Goal: Task Accomplishment & Management: Manage account settings

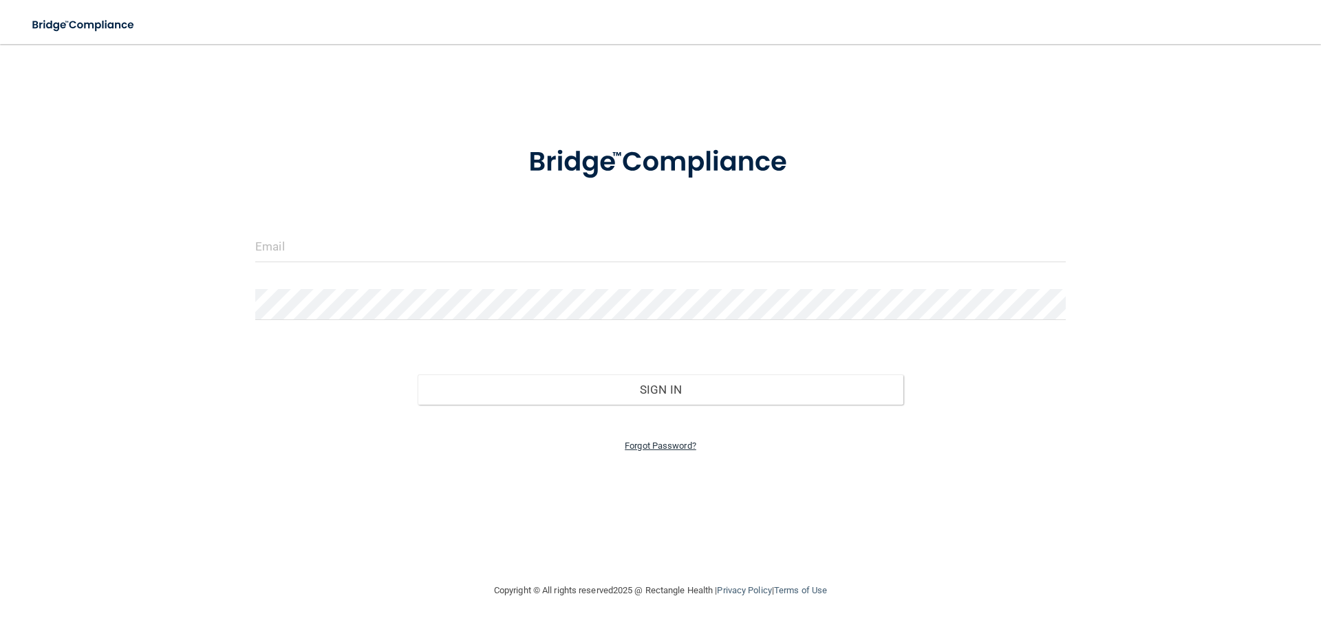
click at [670, 445] on link "Forgot Password?" at bounding box center [661, 445] width 72 height 10
click at [473, 295] on input "email" at bounding box center [660, 288] width 422 height 31
paste input "[EMAIL_ADDRESS][DOMAIN_NAME]"
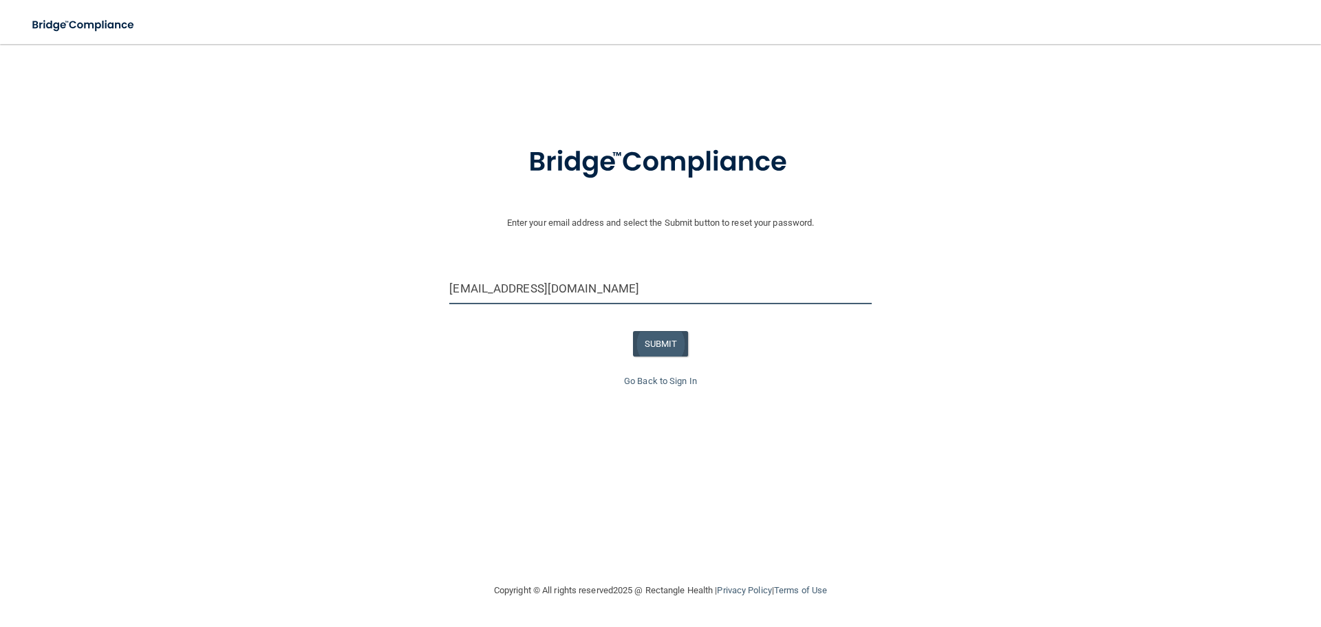
type input "[EMAIL_ADDRESS][DOMAIN_NAME]"
click at [670, 340] on button "SUBMIT" at bounding box center [661, 343] width 56 height 25
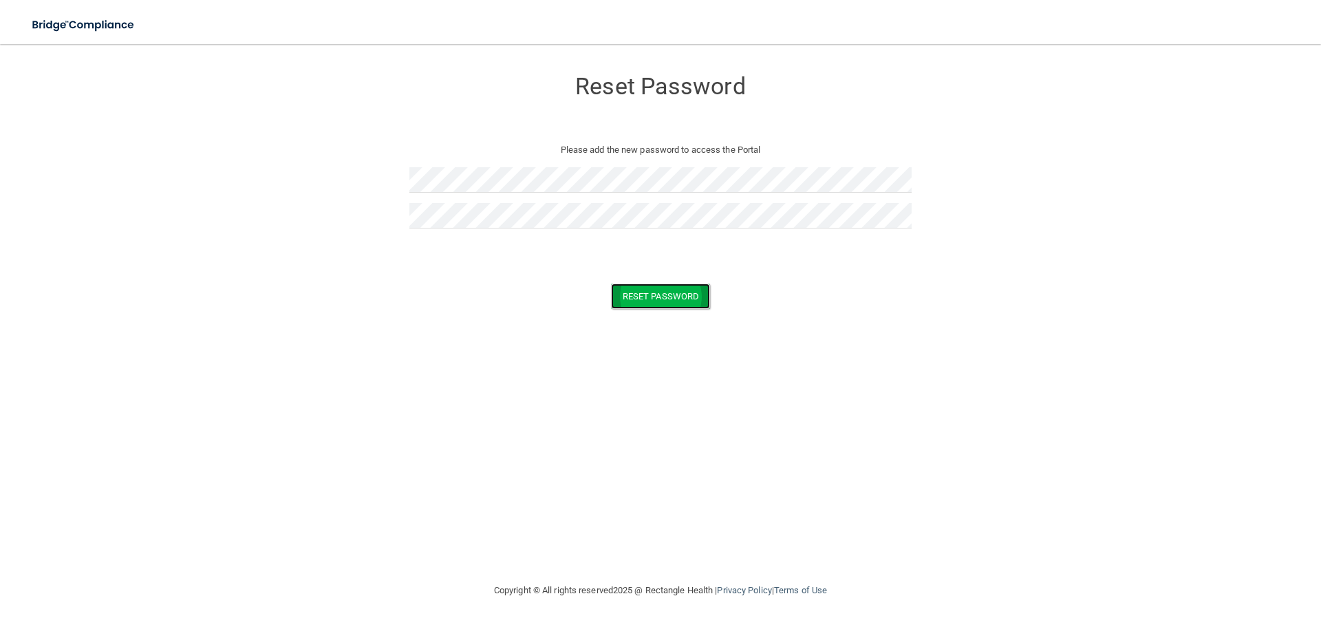
click at [650, 288] on button "Reset Password" at bounding box center [660, 296] width 99 height 25
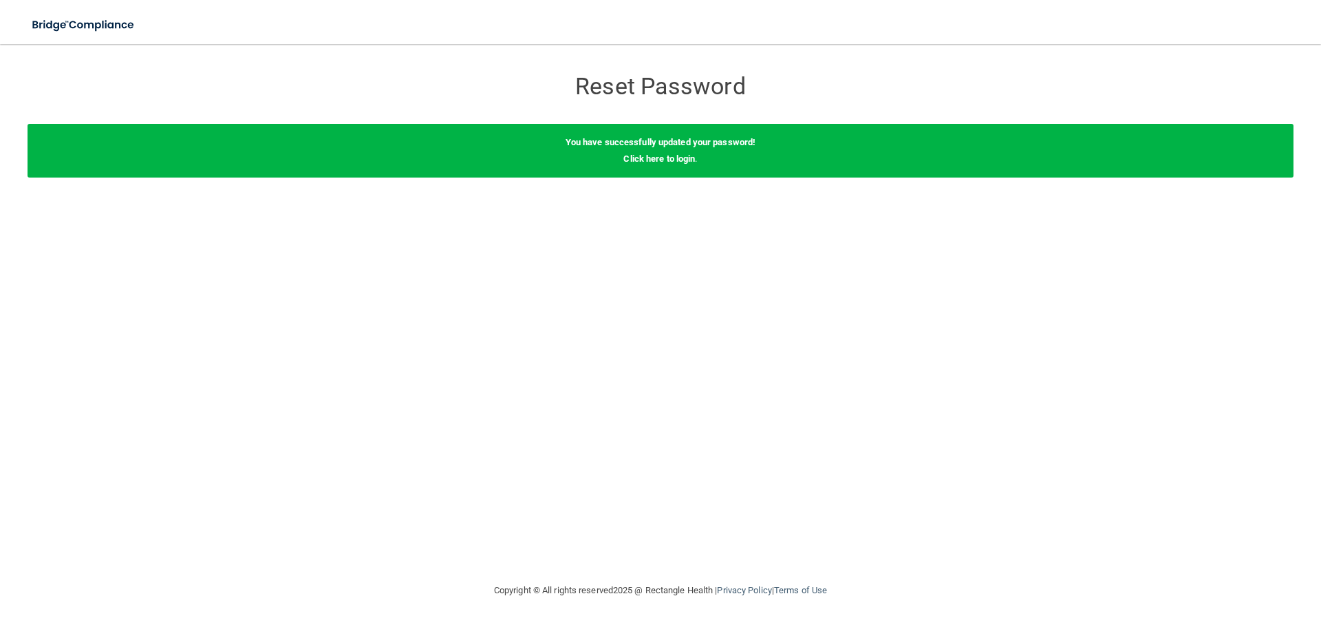
click at [679, 166] on div "You have successfully updated your password! Click here to login ." at bounding box center [661, 151] width 1266 height 54
click at [681, 160] on link "Click here to login" at bounding box center [660, 158] width 72 height 10
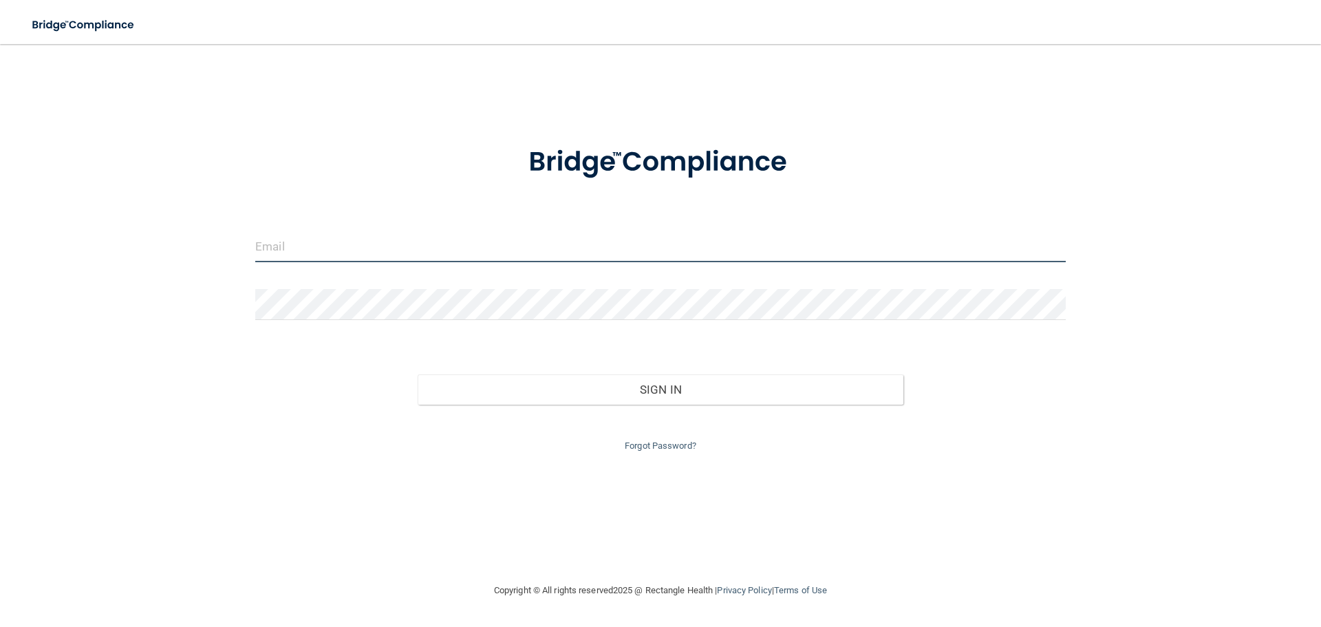
type input "[EMAIL_ADDRESS][DOMAIN_NAME]"
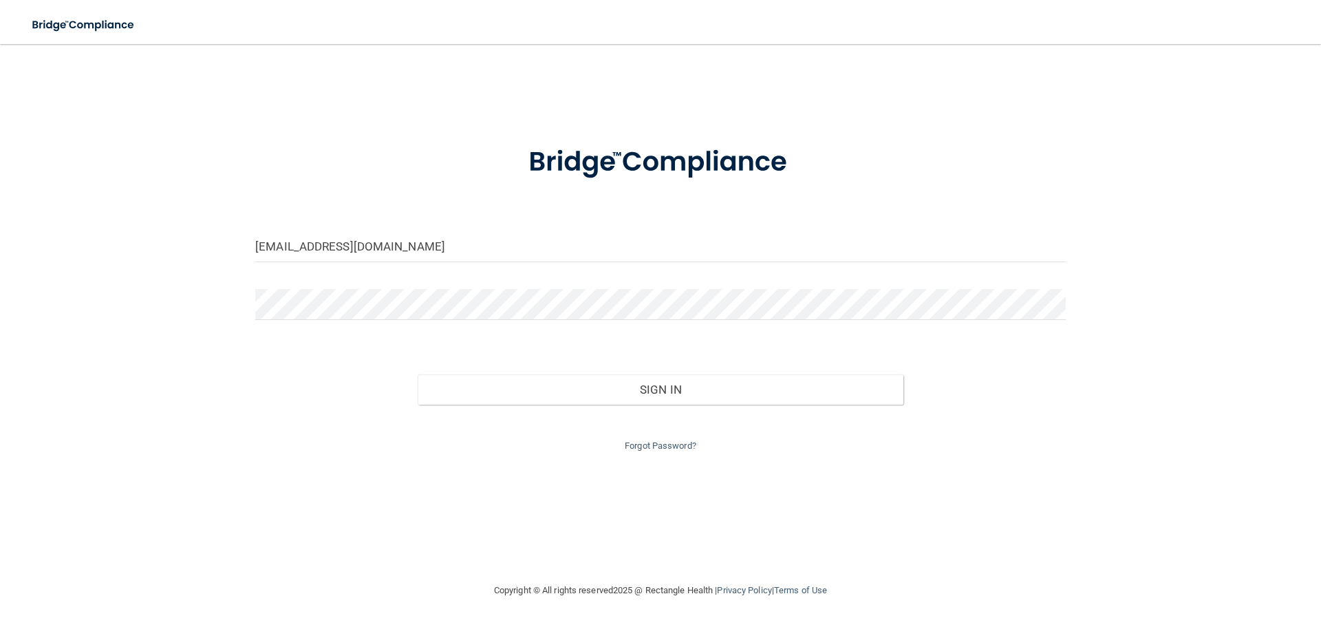
click at [621, 405] on div "Forgot Password?" at bounding box center [660, 430] width 831 height 50
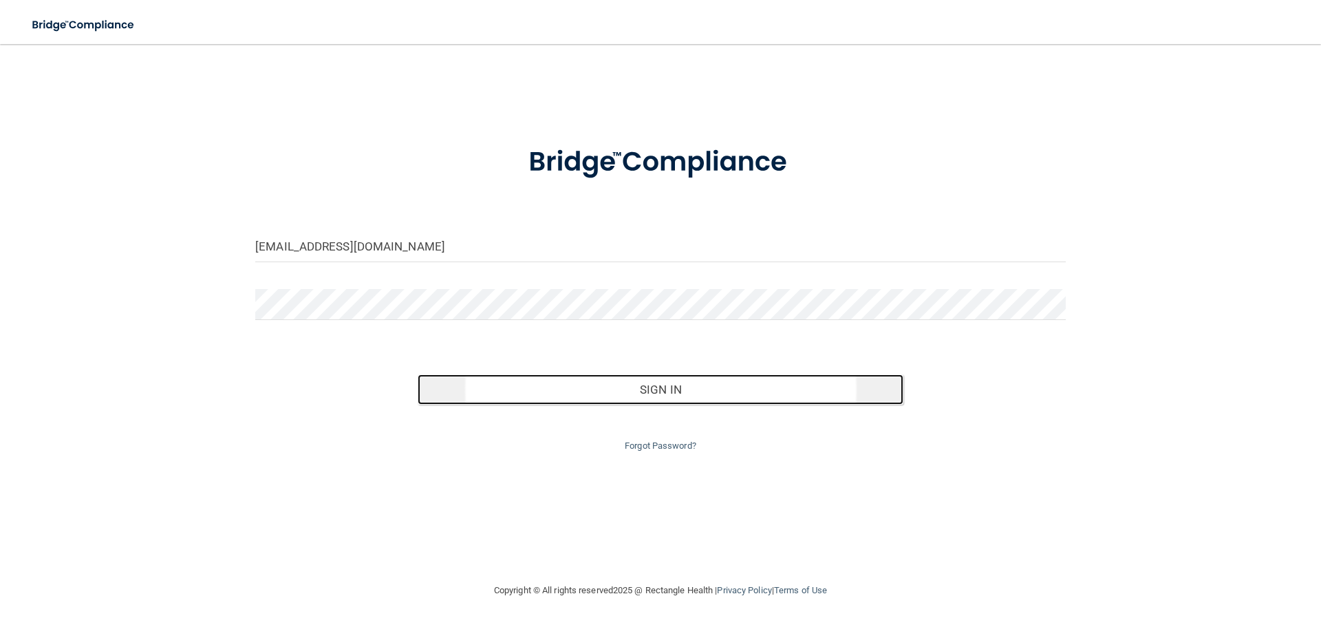
click at [625, 394] on button "Sign In" at bounding box center [661, 389] width 487 height 30
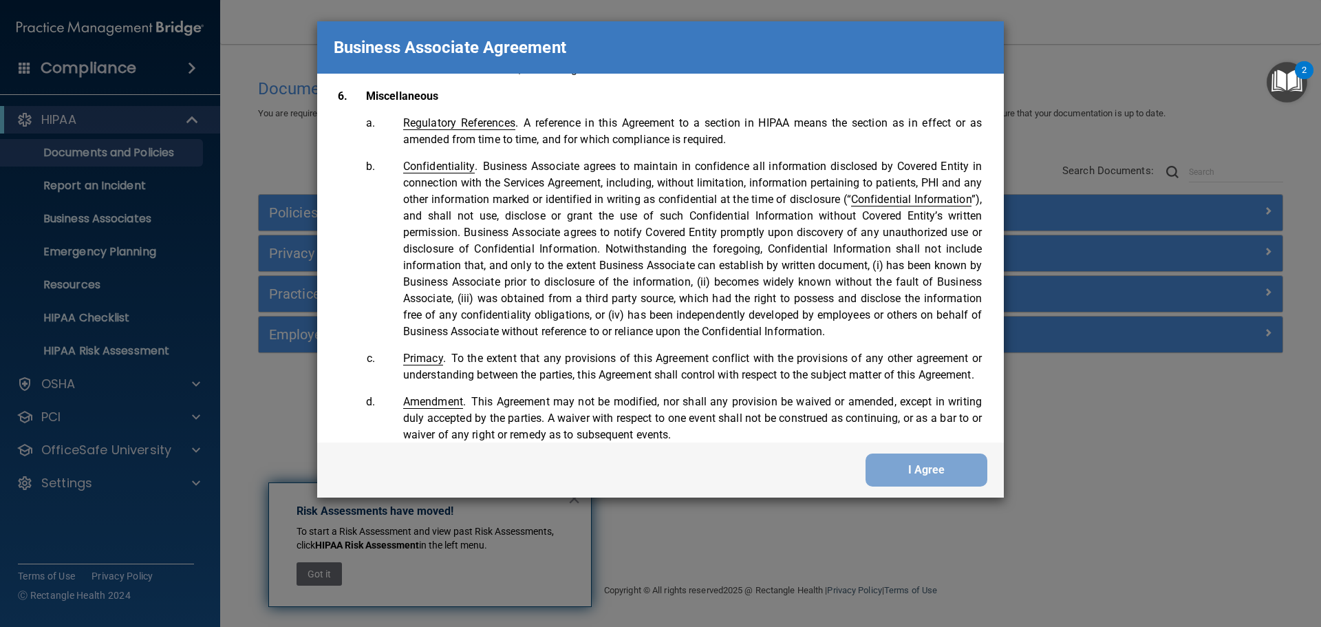
scroll to position [2807, 0]
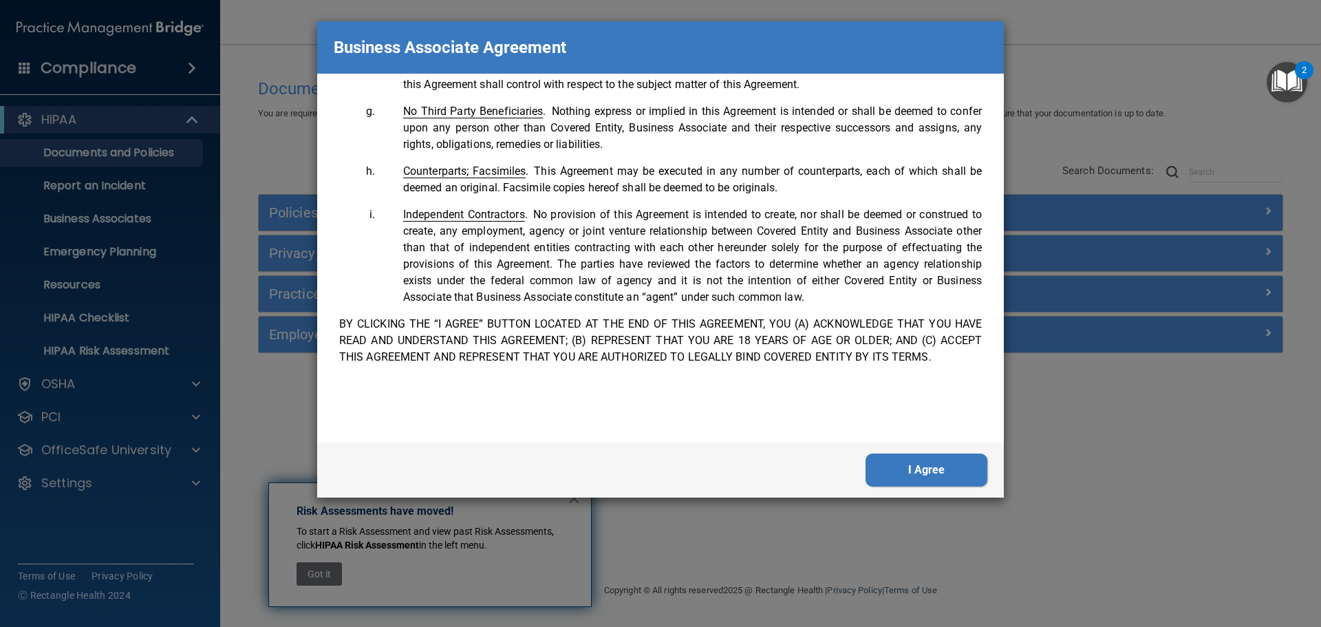
click at [948, 470] on button "I Agree" at bounding box center [927, 470] width 122 height 33
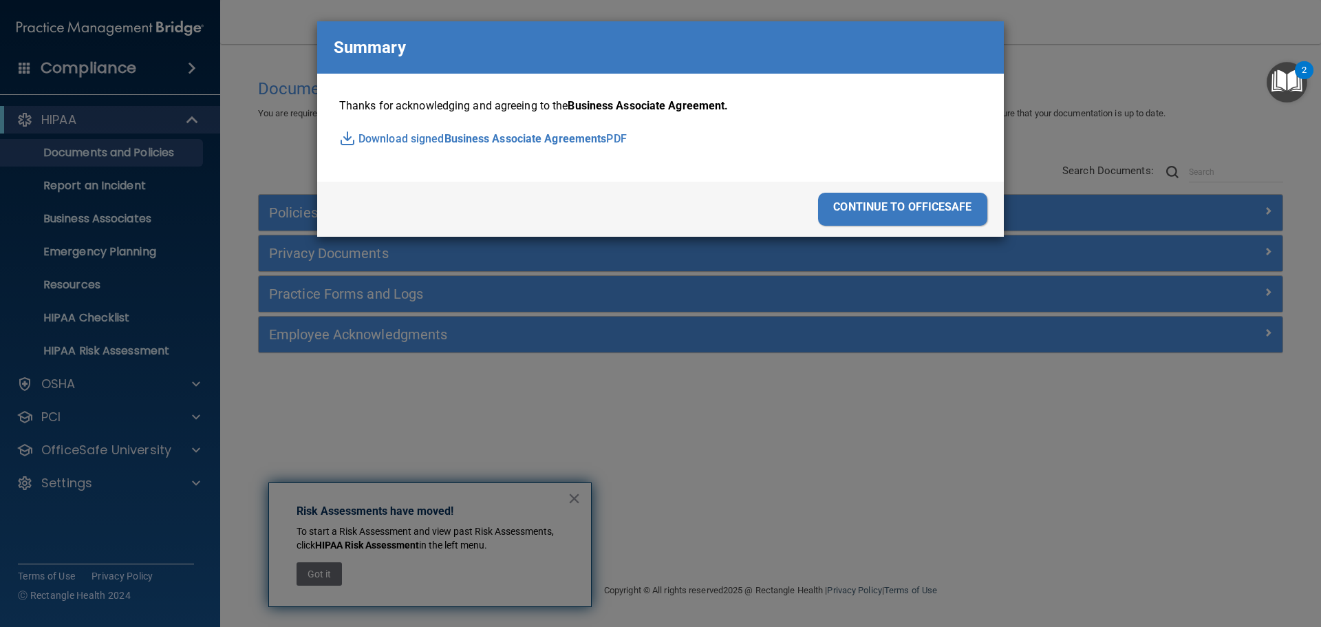
click at [918, 200] on div "continue to officesafe" at bounding box center [902, 209] width 169 height 33
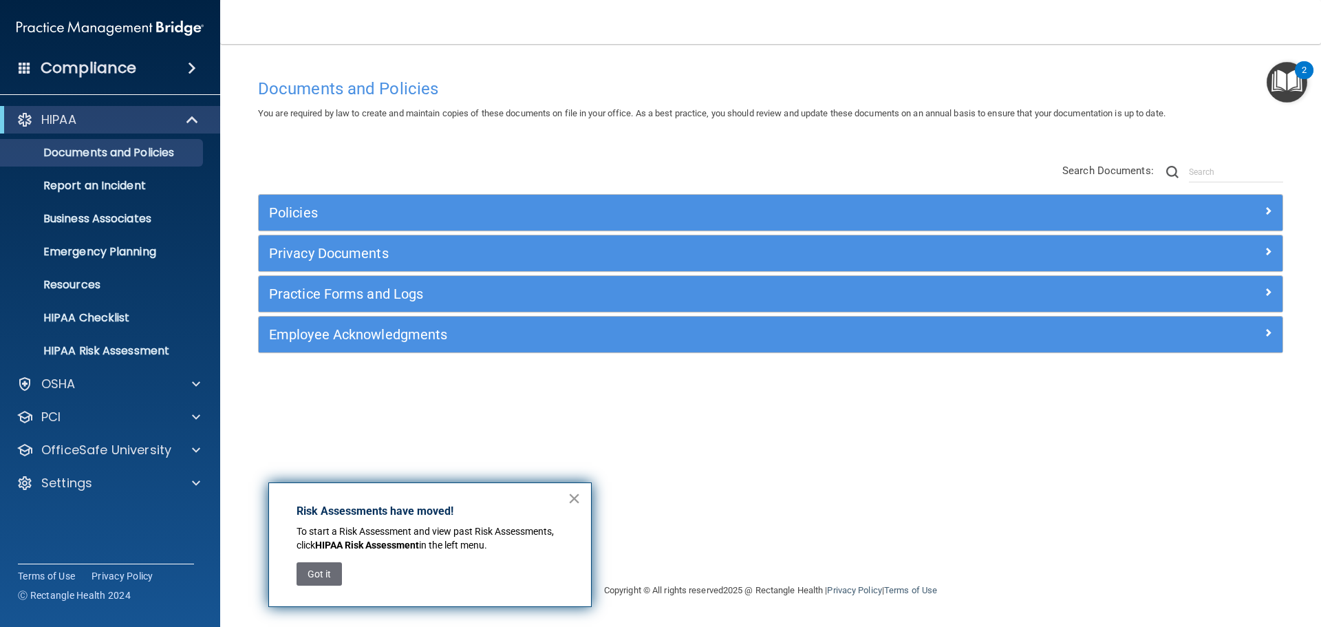
click at [573, 490] on button "×" at bounding box center [574, 498] width 13 height 22
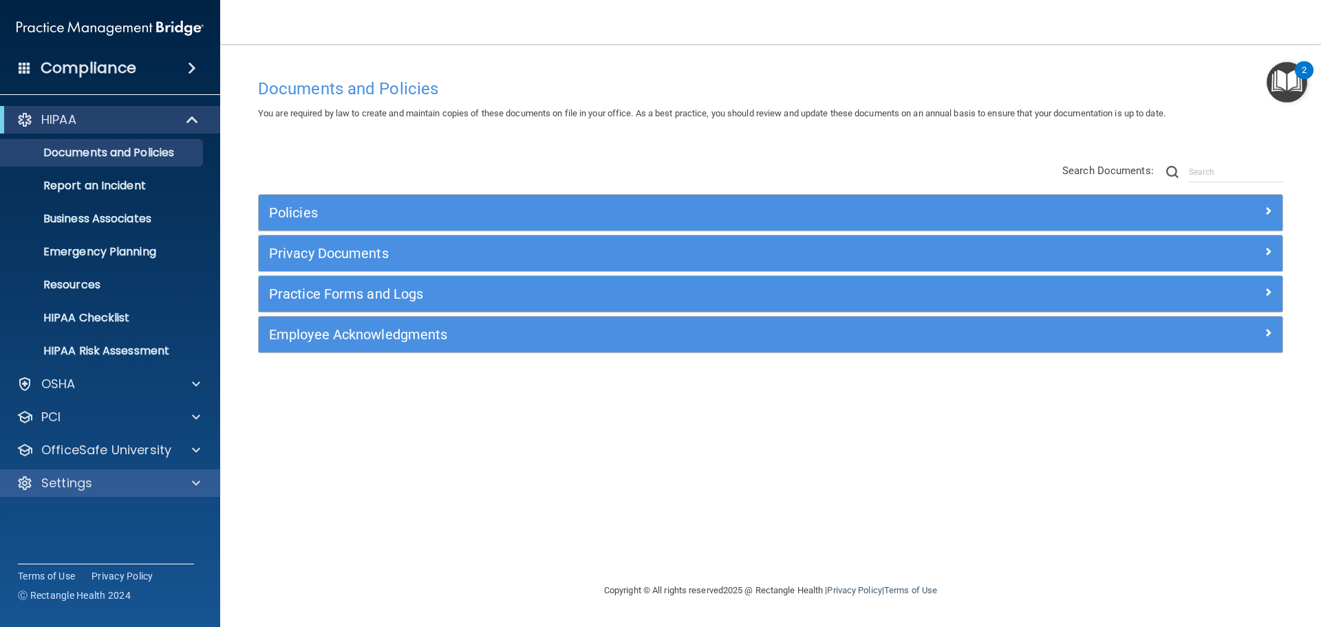
click at [107, 493] on div "Settings" at bounding box center [110, 483] width 221 height 28
click at [146, 480] on div "Settings" at bounding box center [91, 483] width 171 height 17
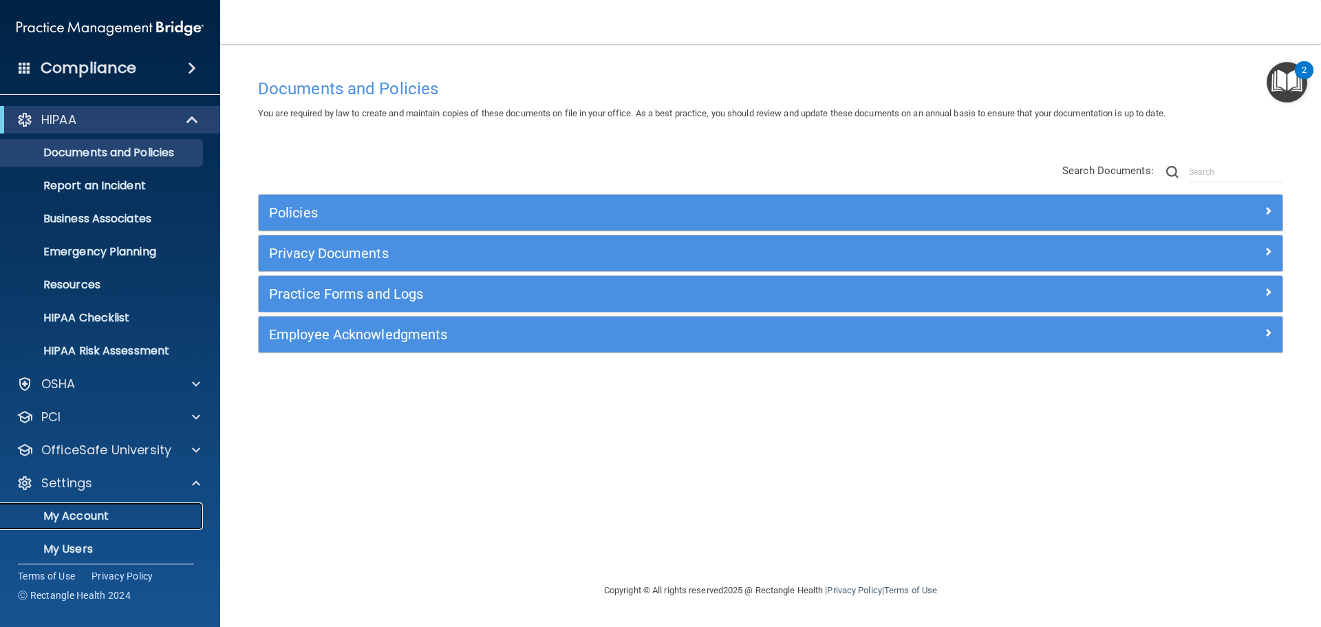
click at [82, 515] on p "My Account" at bounding box center [103, 516] width 188 height 14
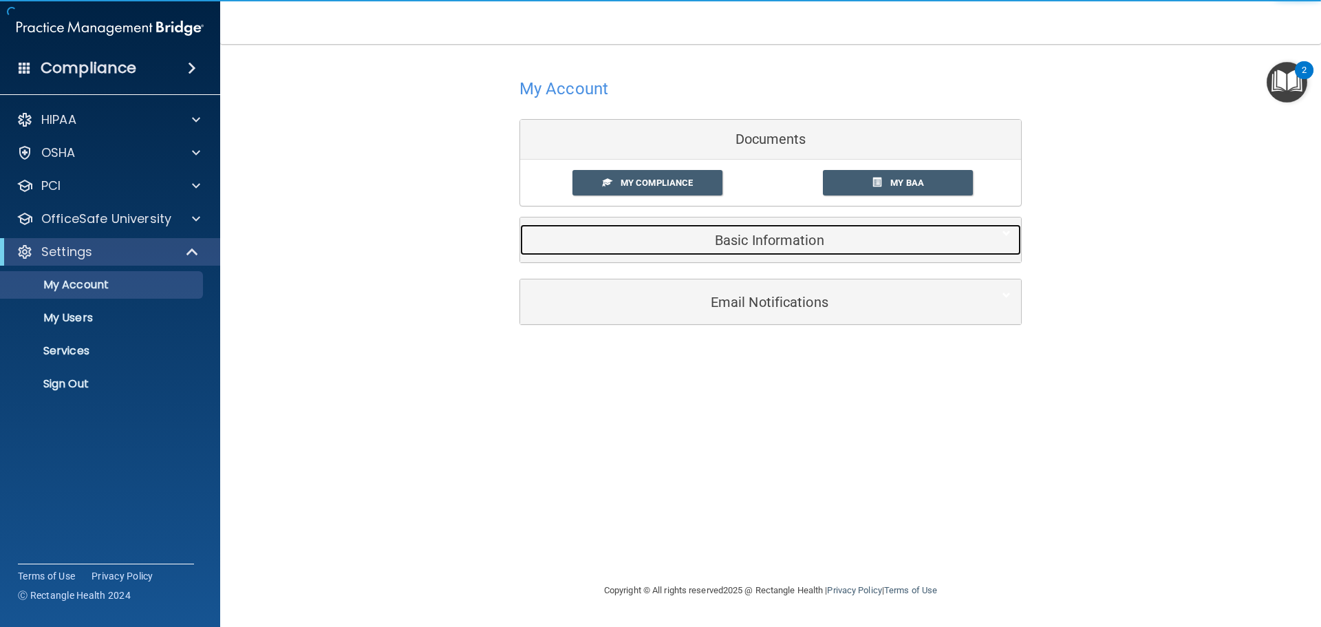
click at [789, 239] on h5 "Basic Information" at bounding box center [750, 240] width 438 height 15
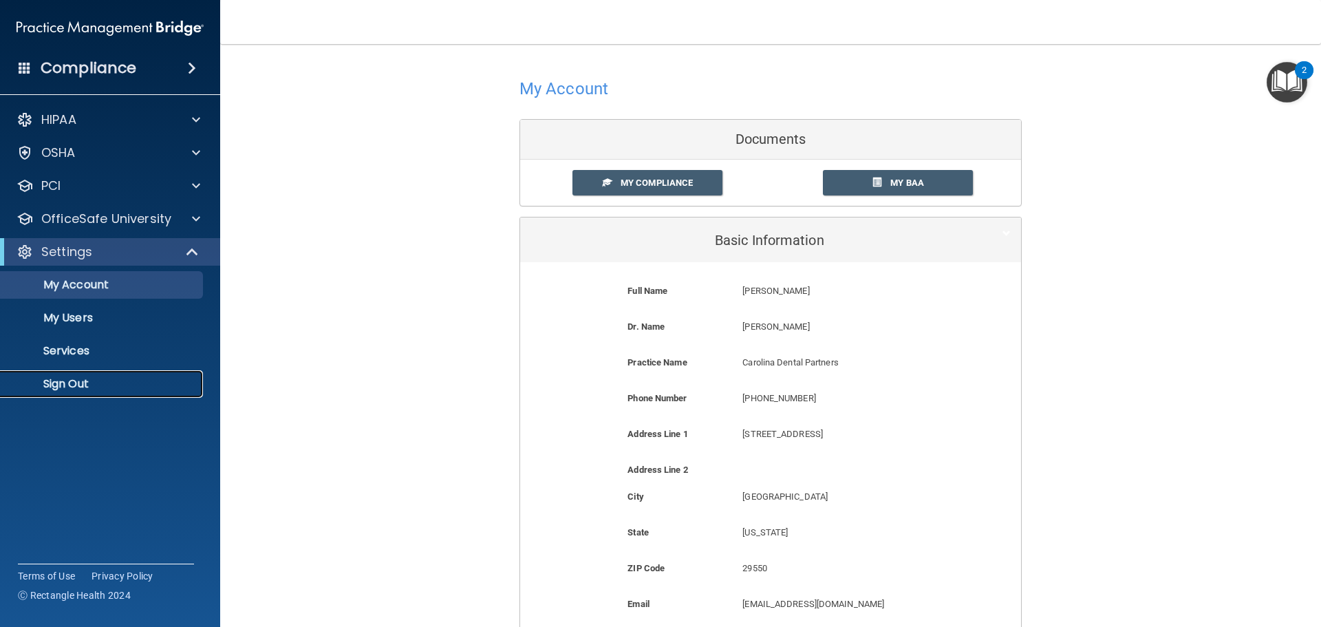
click at [84, 383] on p "Sign Out" at bounding box center [103, 384] width 188 height 14
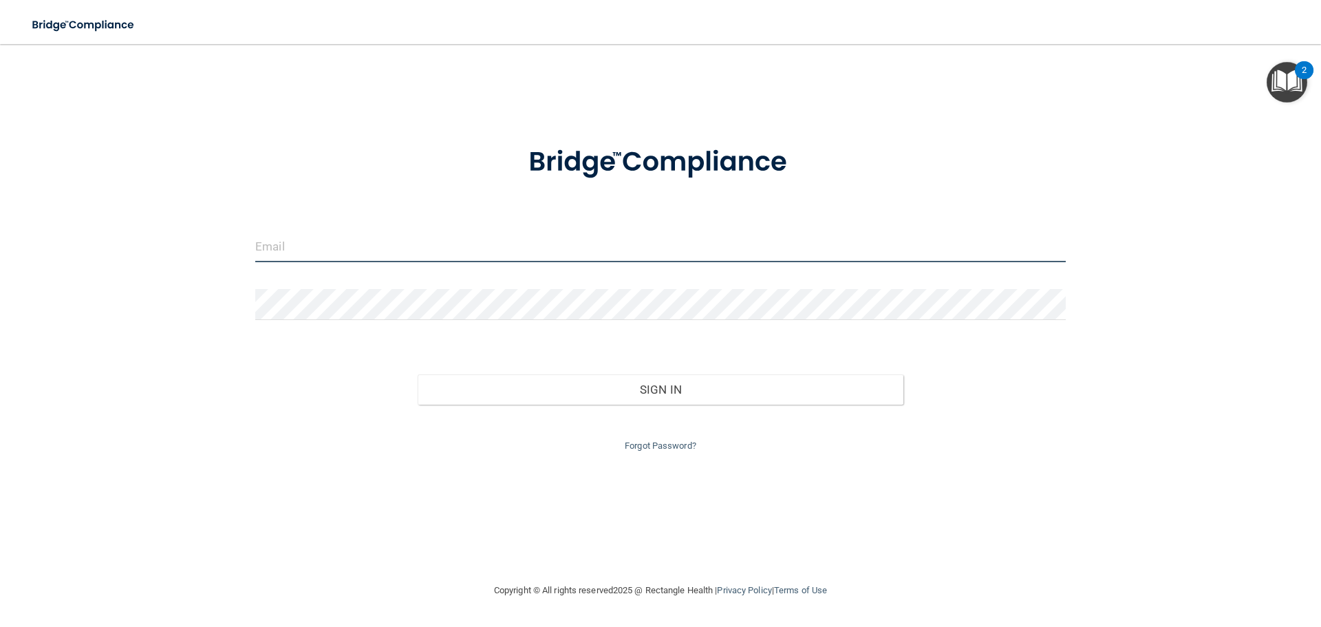
type input "[EMAIL_ADDRESS][DOMAIN_NAME]"
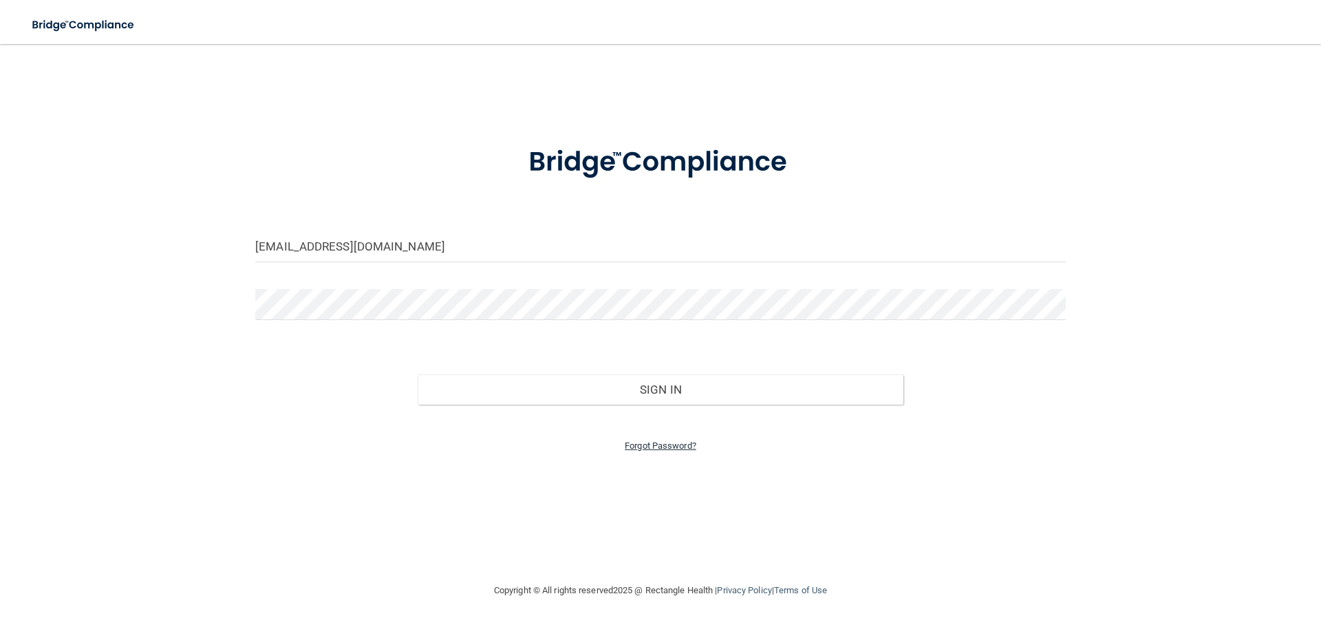
click at [649, 447] on link "Forgot Password?" at bounding box center [661, 445] width 72 height 10
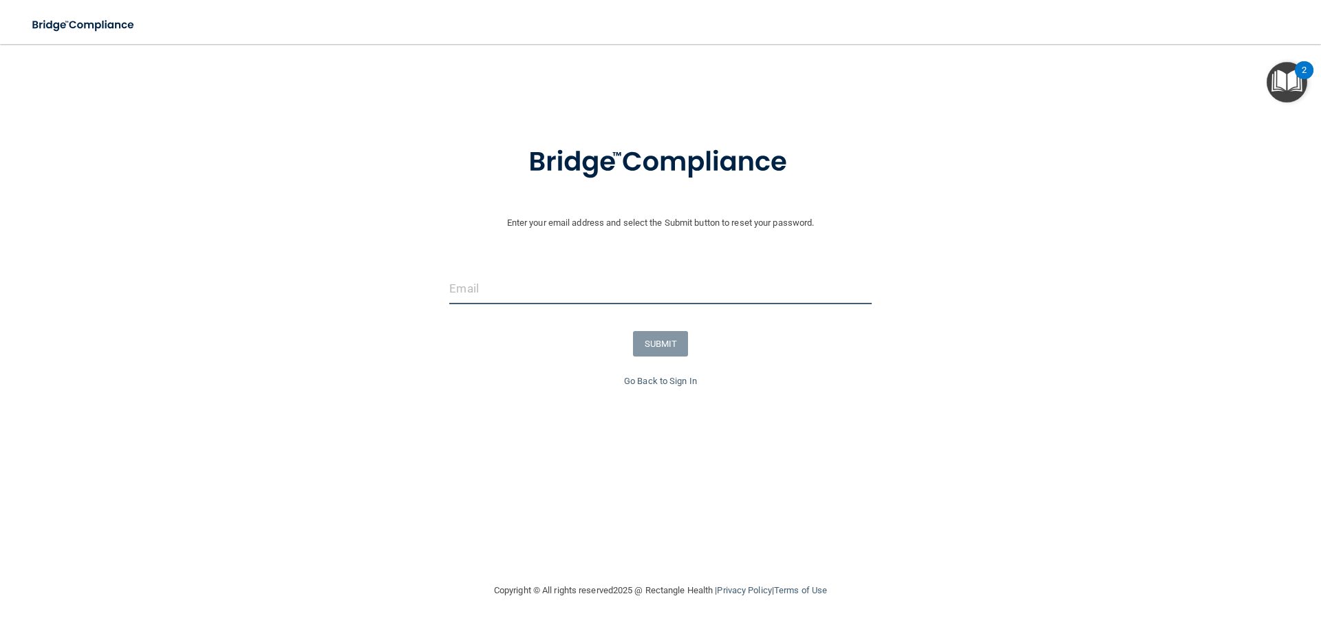
click at [545, 292] on input "email" at bounding box center [660, 288] width 422 height 31
paste input "cdpofkershaw@gmail.com"
type input "cdpofkershaw@gmail.com"
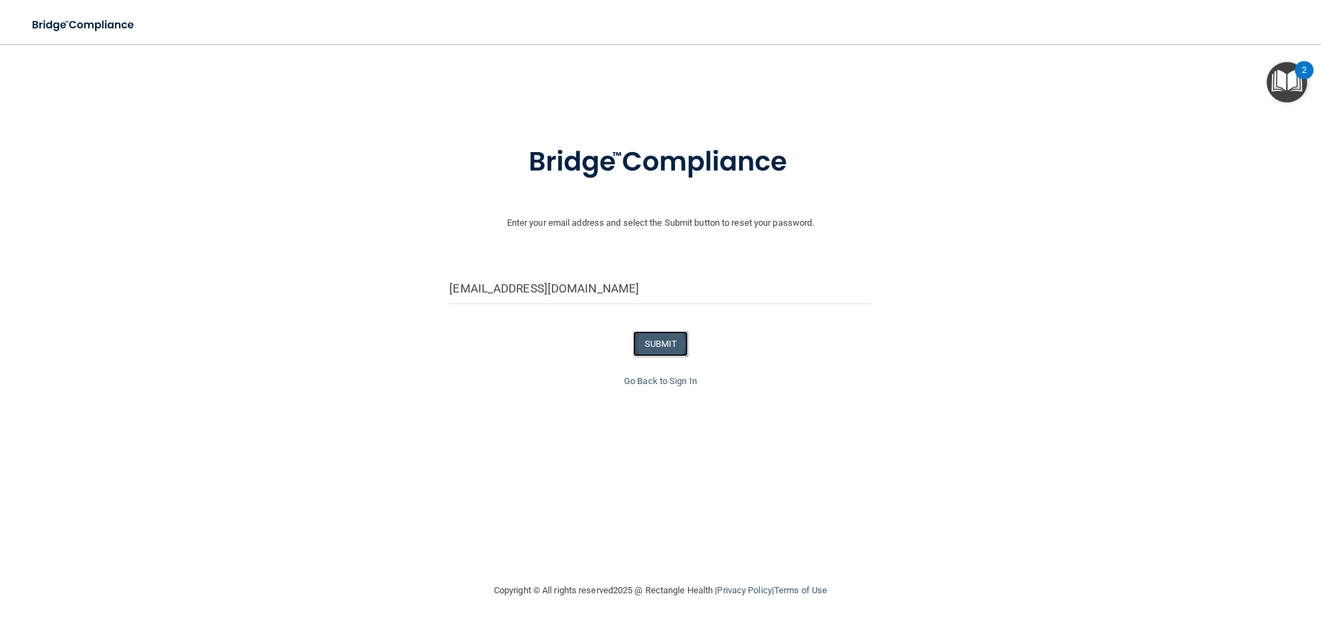
click at [673, 338] on button "SUBMIT" at bounding box center [661, 343] width 56 height 25
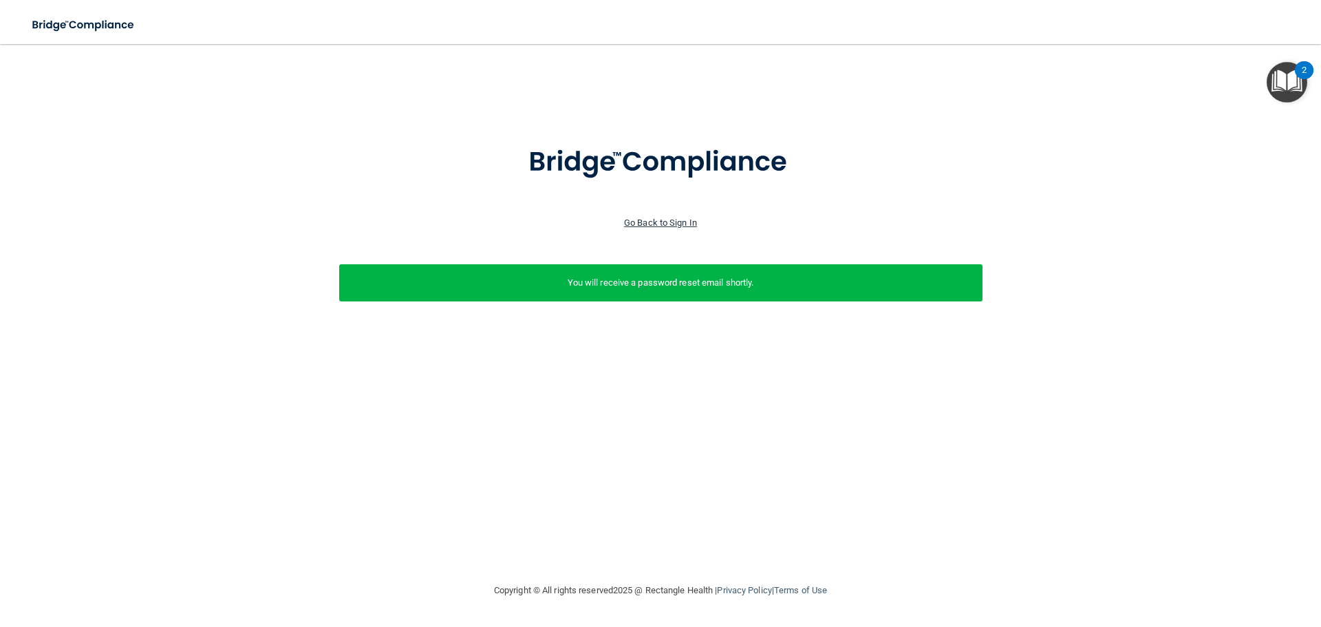
click at [677, 222] on link "Go Back to Sign In" at bounding box center [660, 222] width 73 height 10
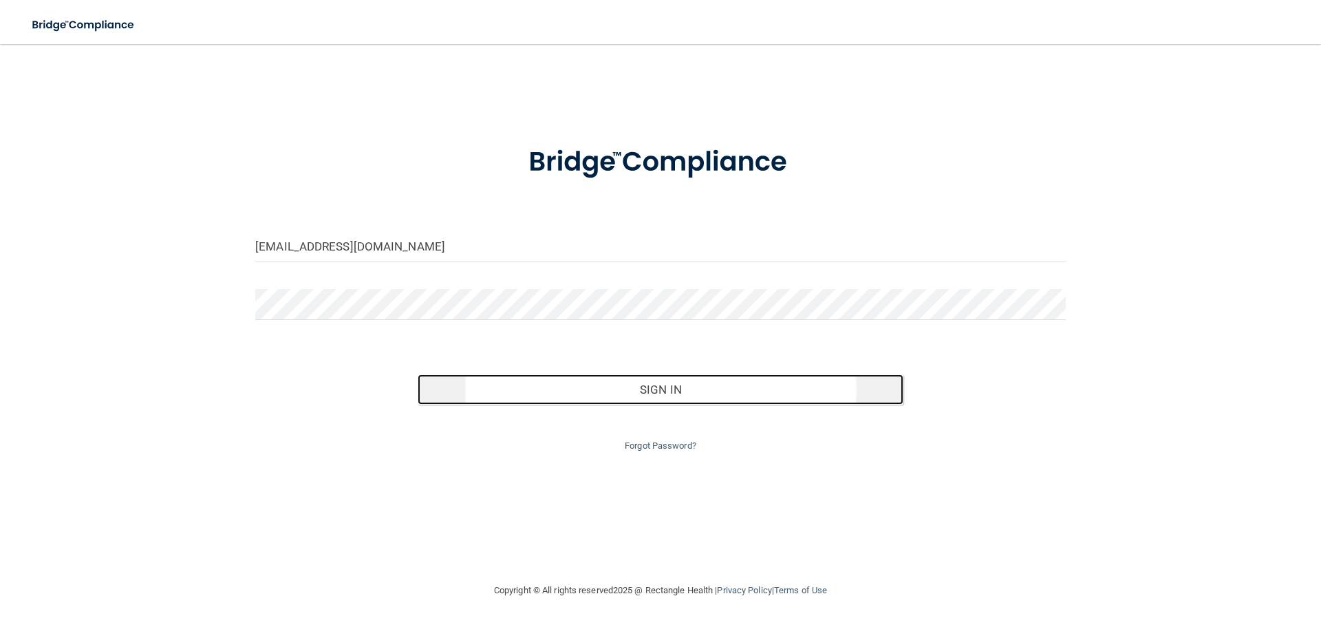
click at [680, 396] on button "Sign In" at bounding box center [661, 389] width 487 height 30
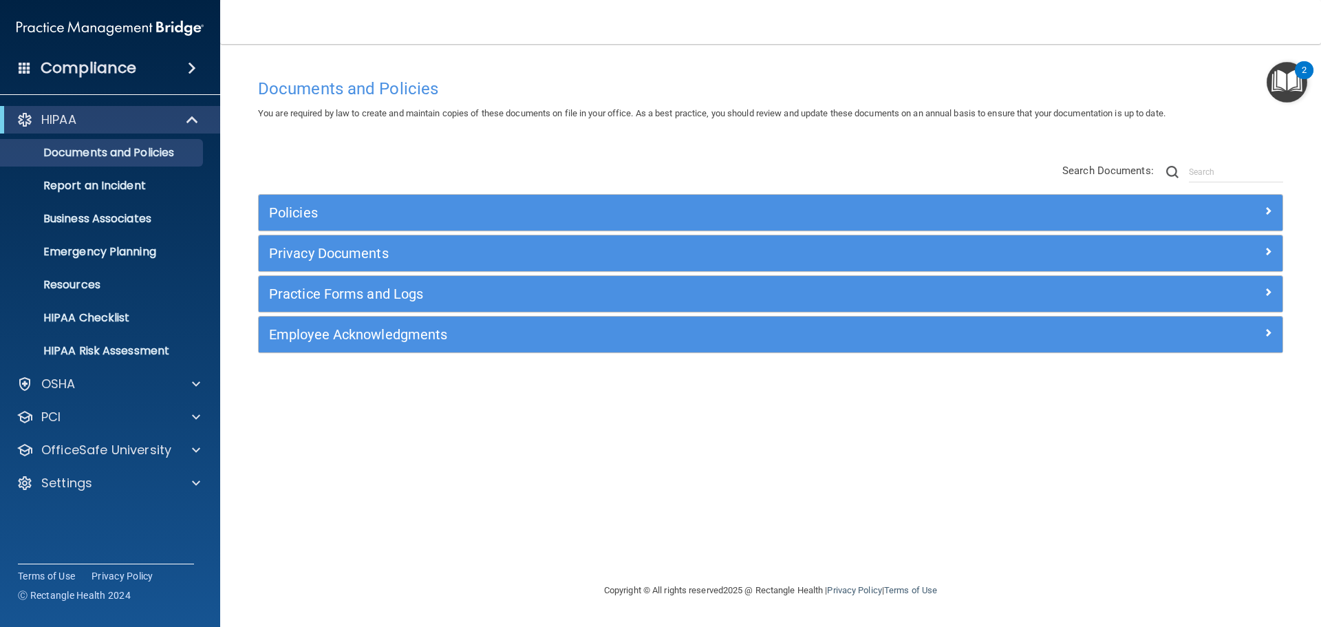
click at [1290, 81] on img "Open Resource Center, 2 new notifications" at bounding box center [1287, 82] width 41 height 41
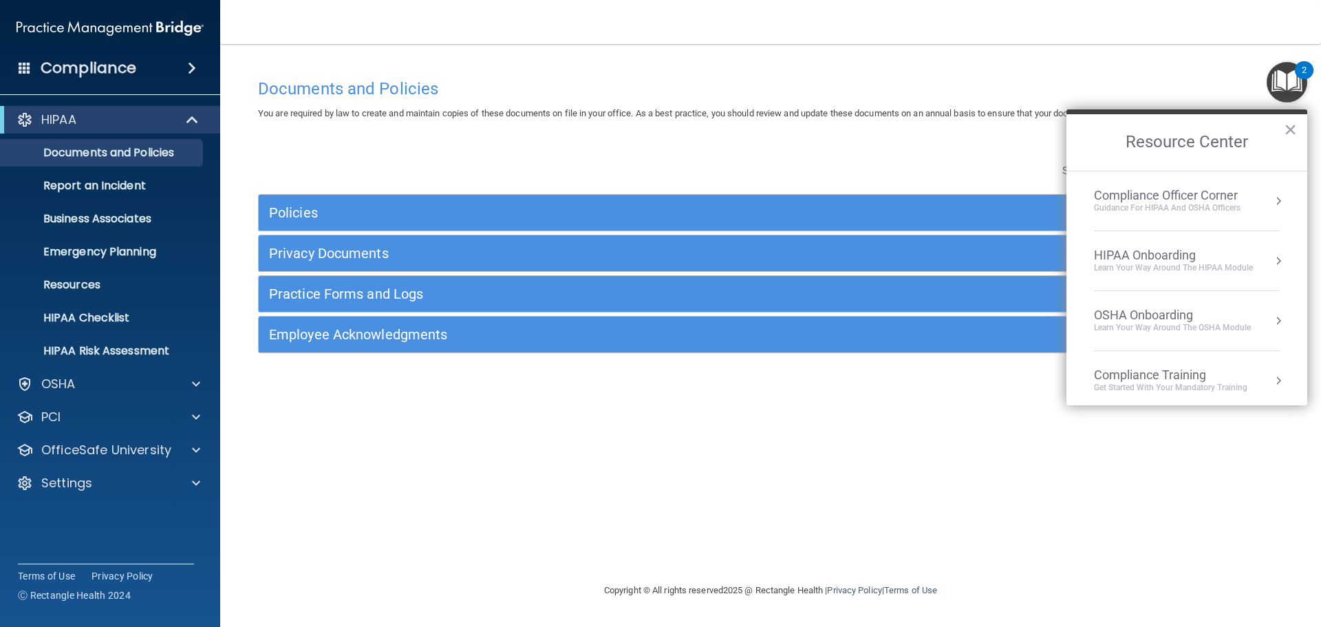
click at [1188, 194] on div "Compliance Officer Corner" at bounding box center [1167, 195] width 147 height 15
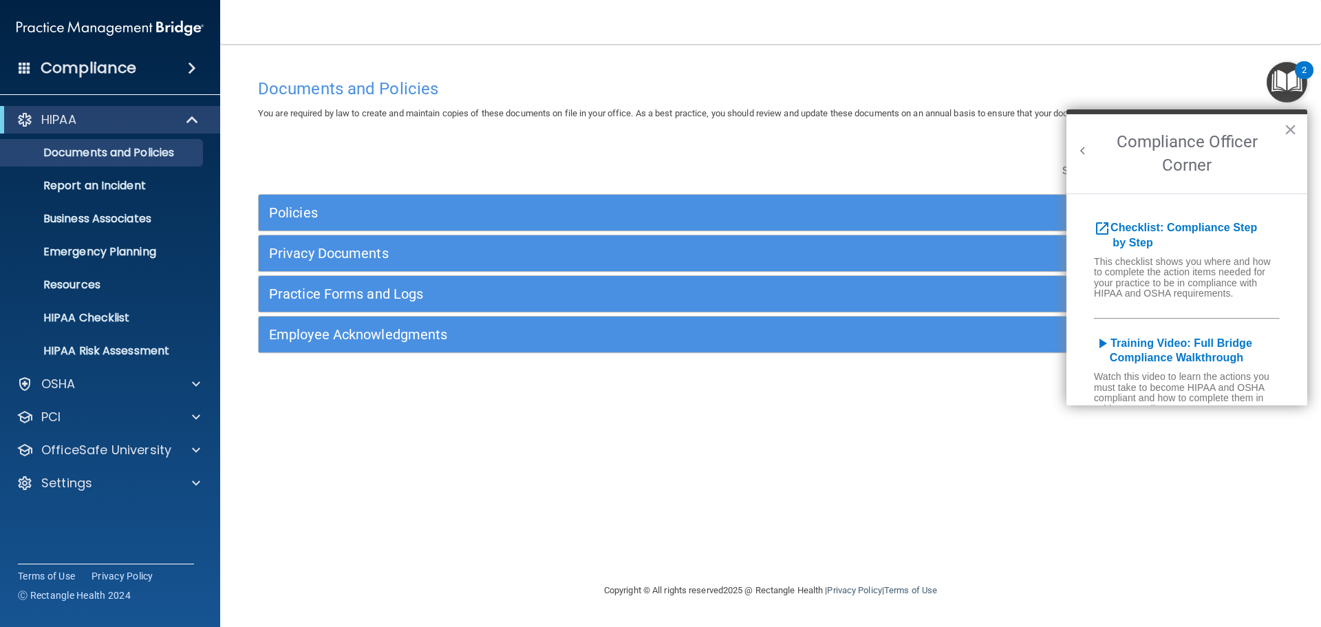
click at [1076, 144] on button "Back to Resource Center Home" at bounding box center [1083, 151] width 14 height 14
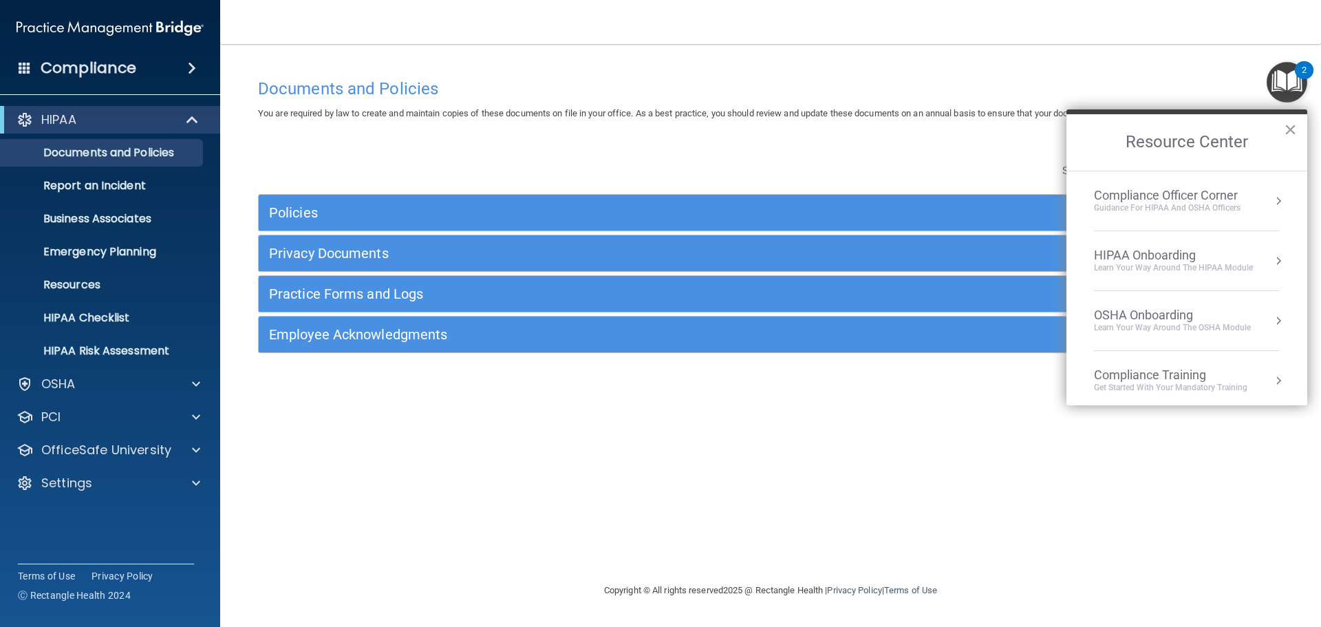
click at [1272, 194] on button "Resource Center" at bounding box center [1279, 201] width 14 height 14
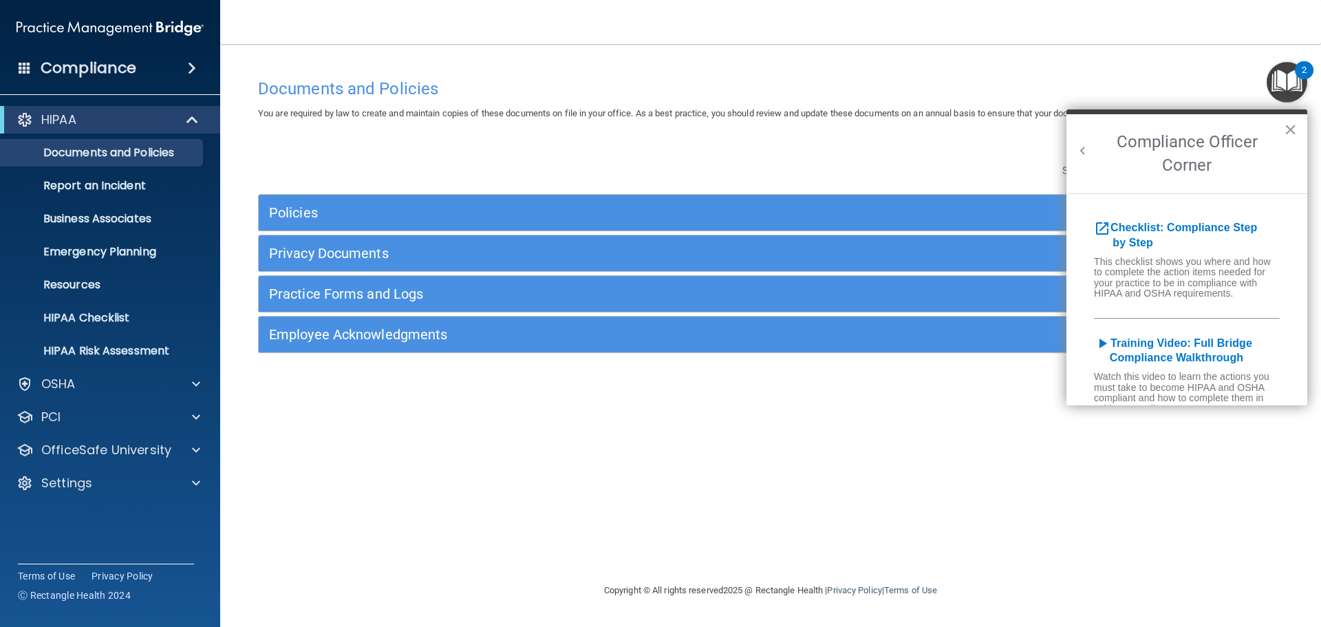
click at [1076, 144] on button "Back to Resource Center Home" at bounding box center [1083, 151] width 14 height 14
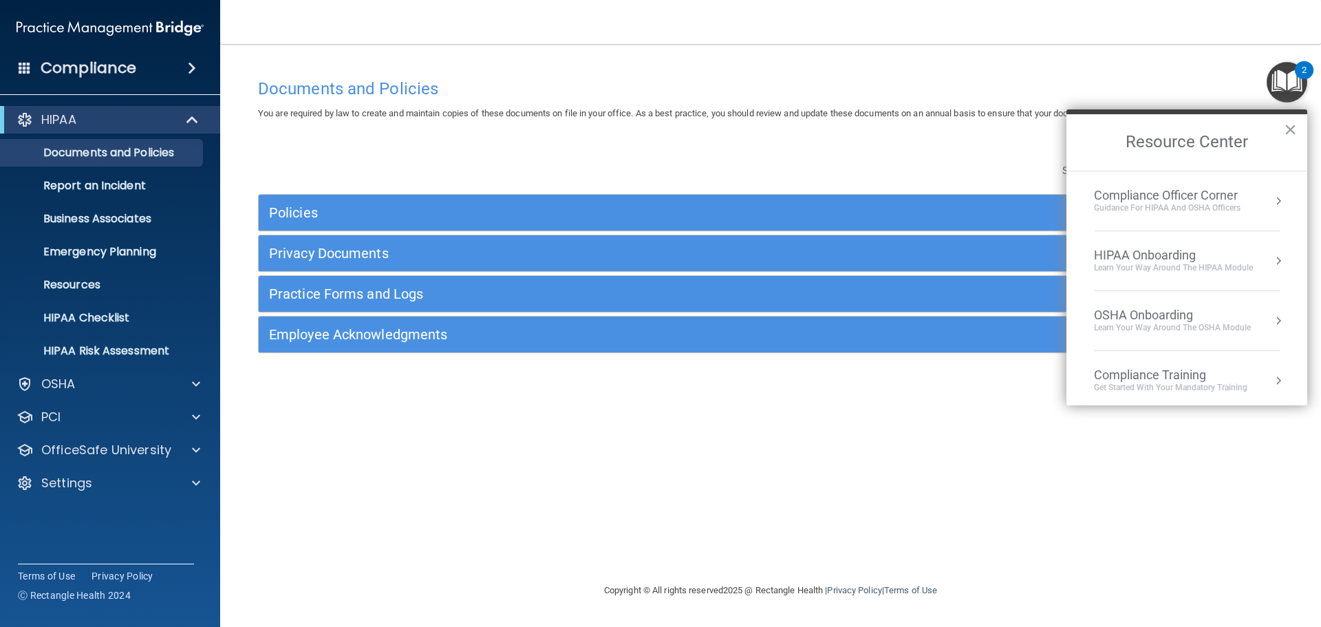
click at [1197, 197] on div "Compliance Officer Corner" at bounding box center [1167, 195] width 147 height 15
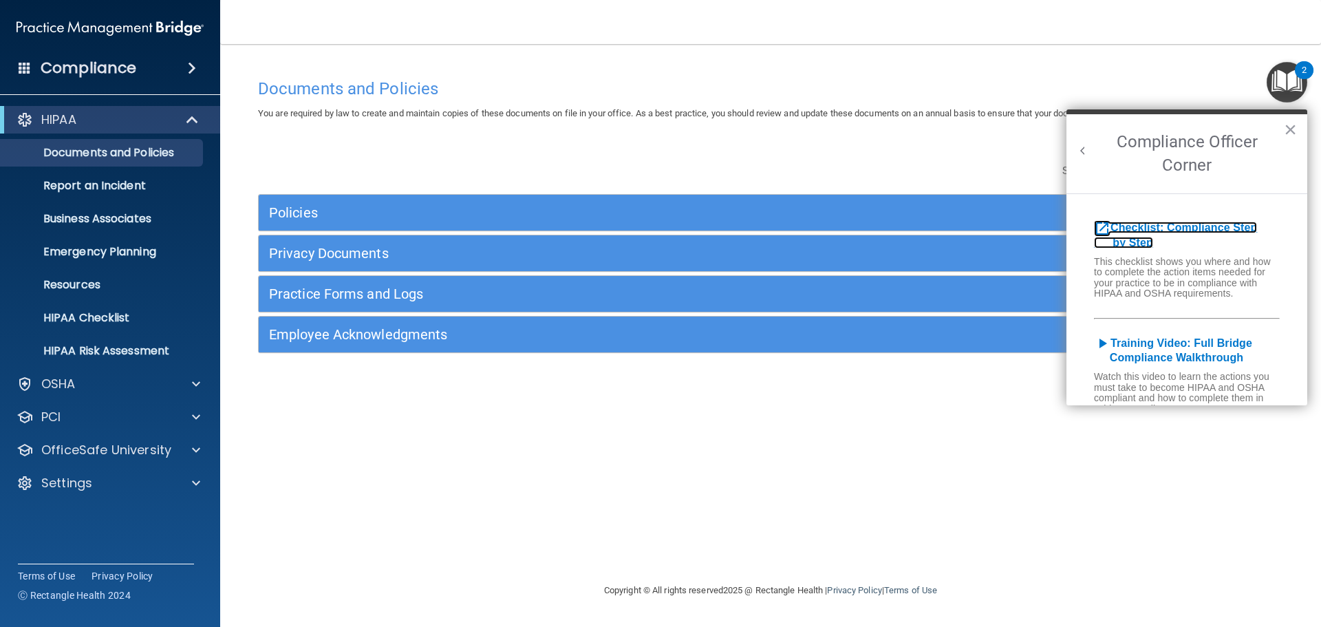
click at [1188, 229] on b "Checklist: Compliance Step by Step" at bounding box center [1175, 235] width 163 height 27
click at [1288, 121] on button "×" at bounding box center [1290, 129] width 13 height 22
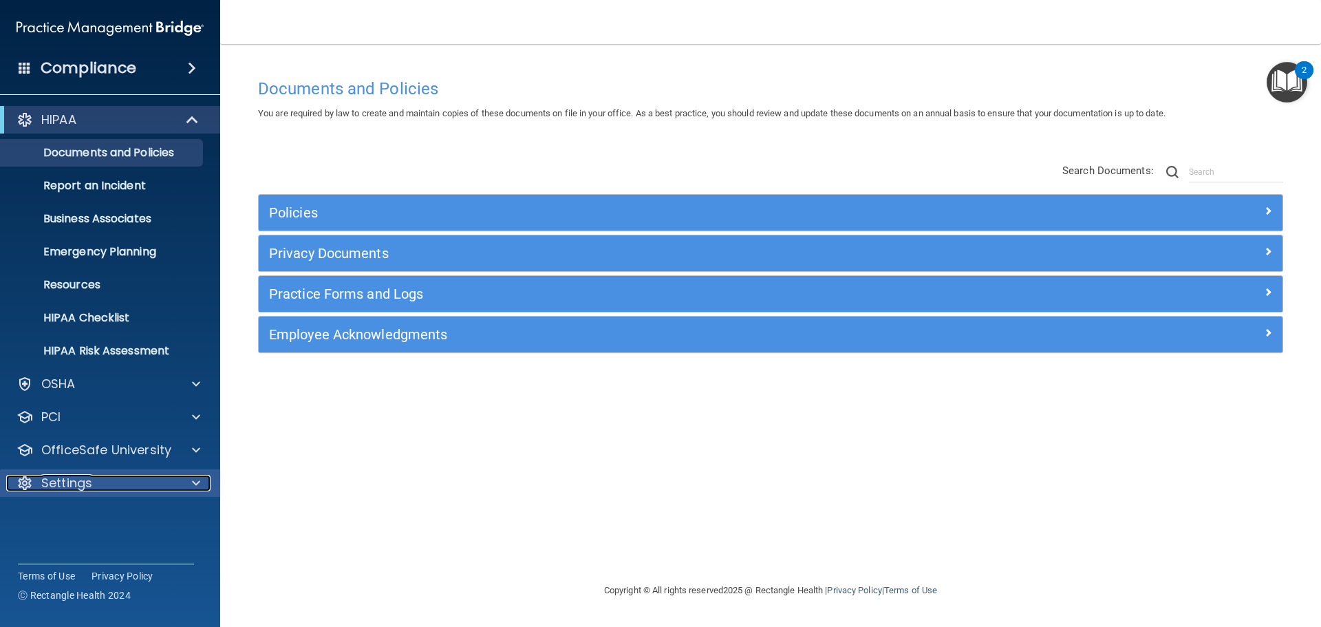
click at [63, 490] on p "Settings" at bounding box center [66, 483] width 51 height 17
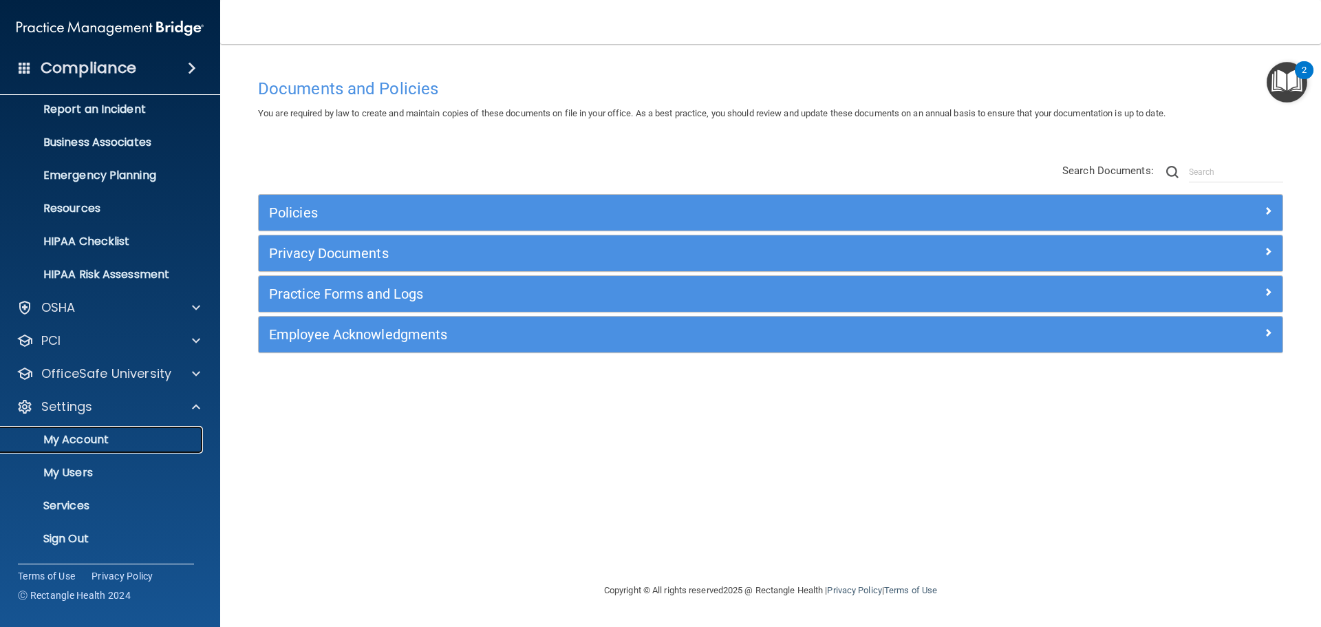
click at [83, 433] on p "My Account" at bounding box center [103, 440] width 188 height 14
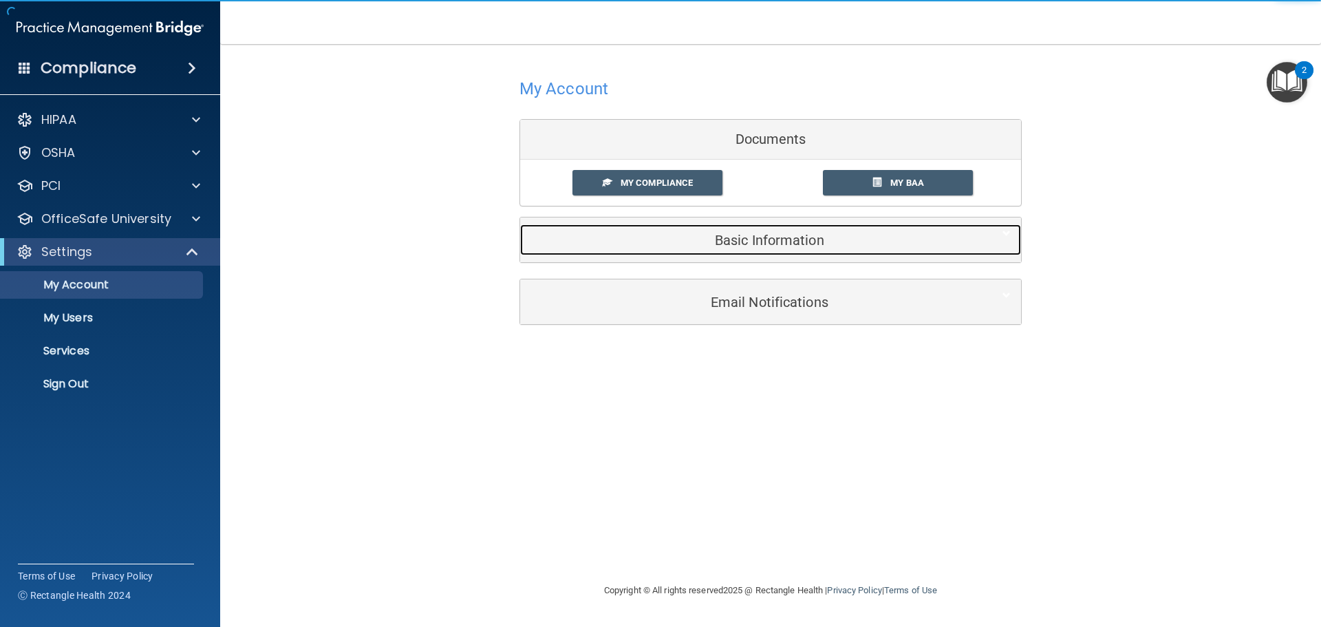
click at [737, 249] on div "Basic Information" at bounding box center [749, 239] width 459 height 31
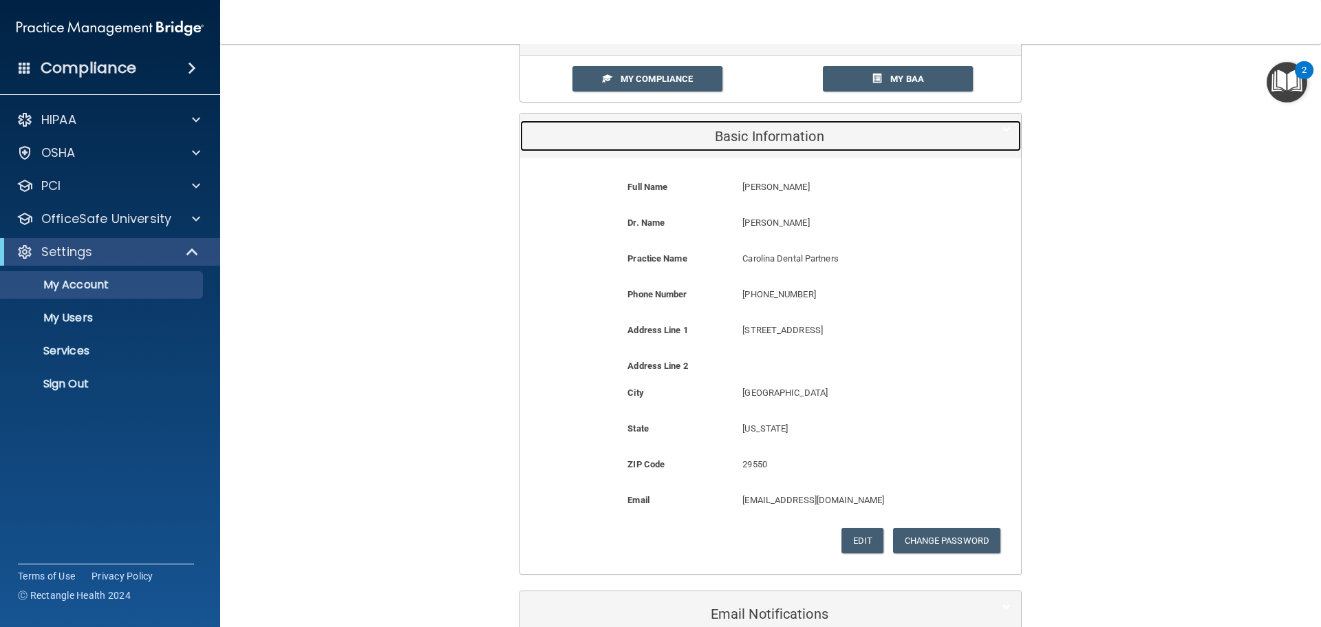
scroll to position [138, 0]
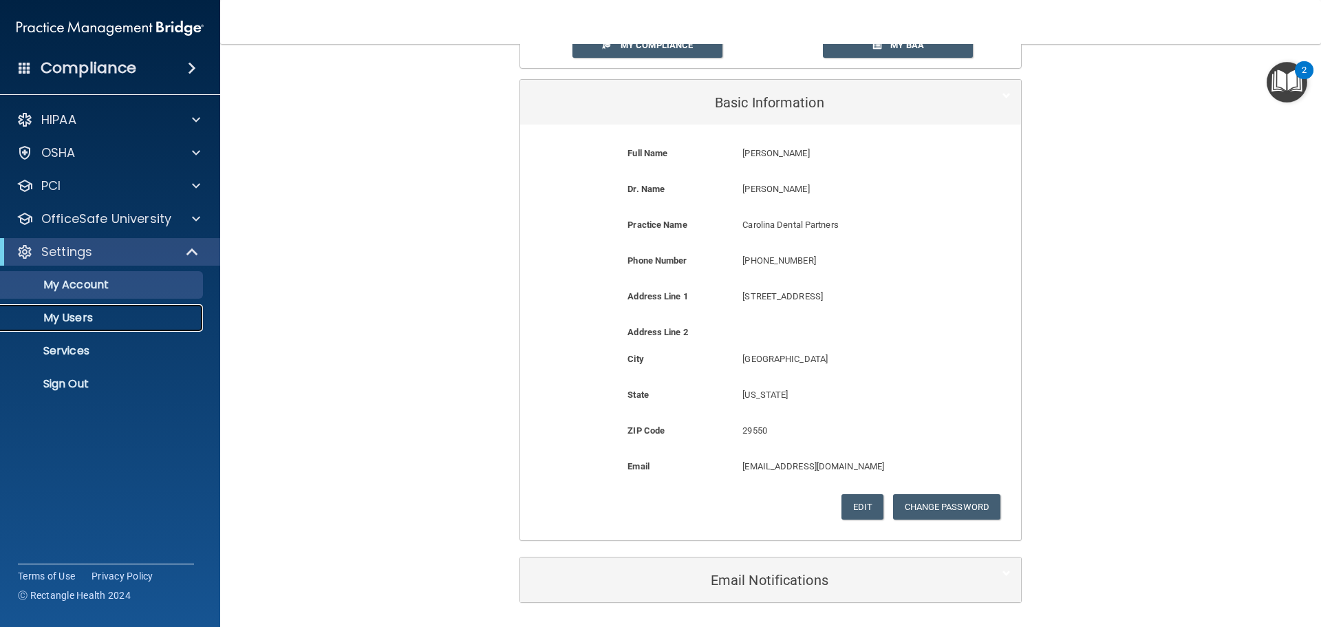
click at [131, 318] on p "My Users" at bounding box center [103, 318] width 188 height 14
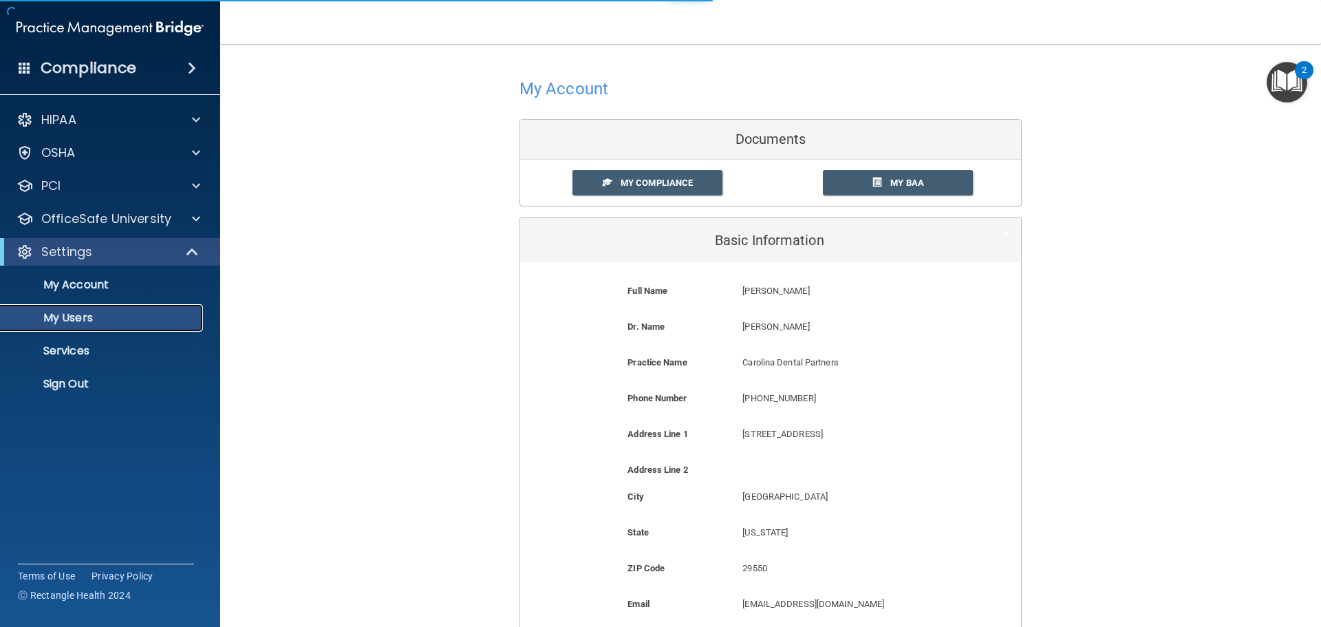
select select "20"
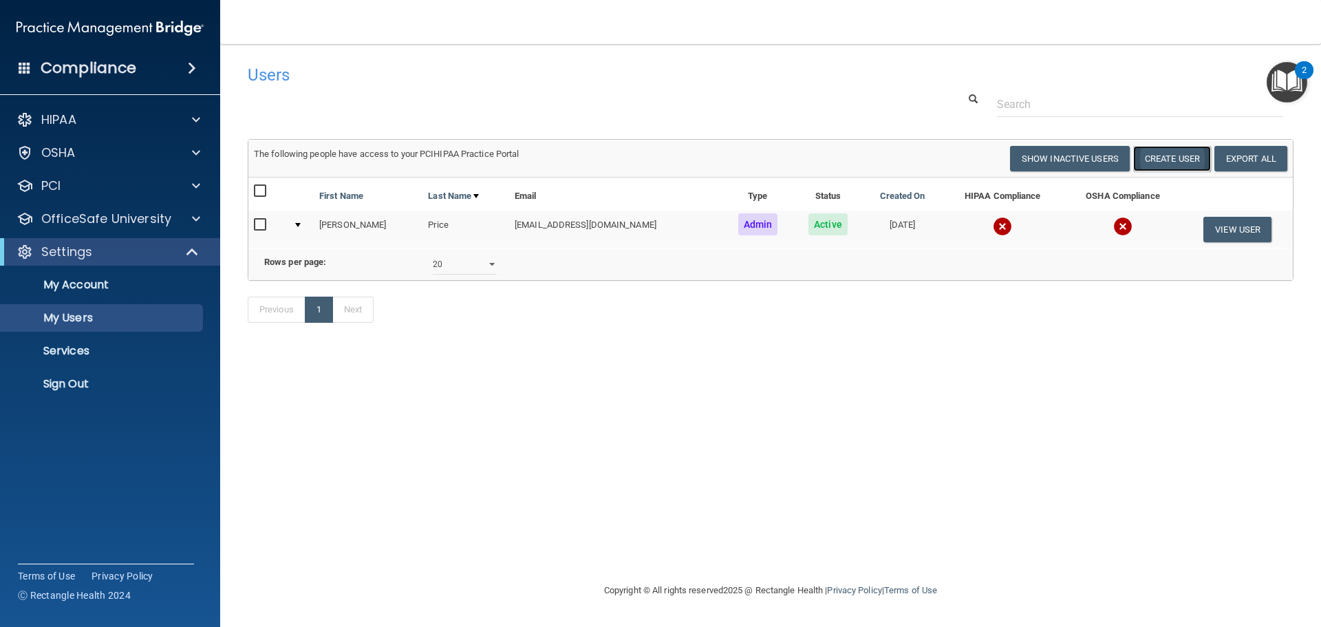
click at [1171, 160] on button "Create User" at bounding box center [1173, 158] width 78 height 25
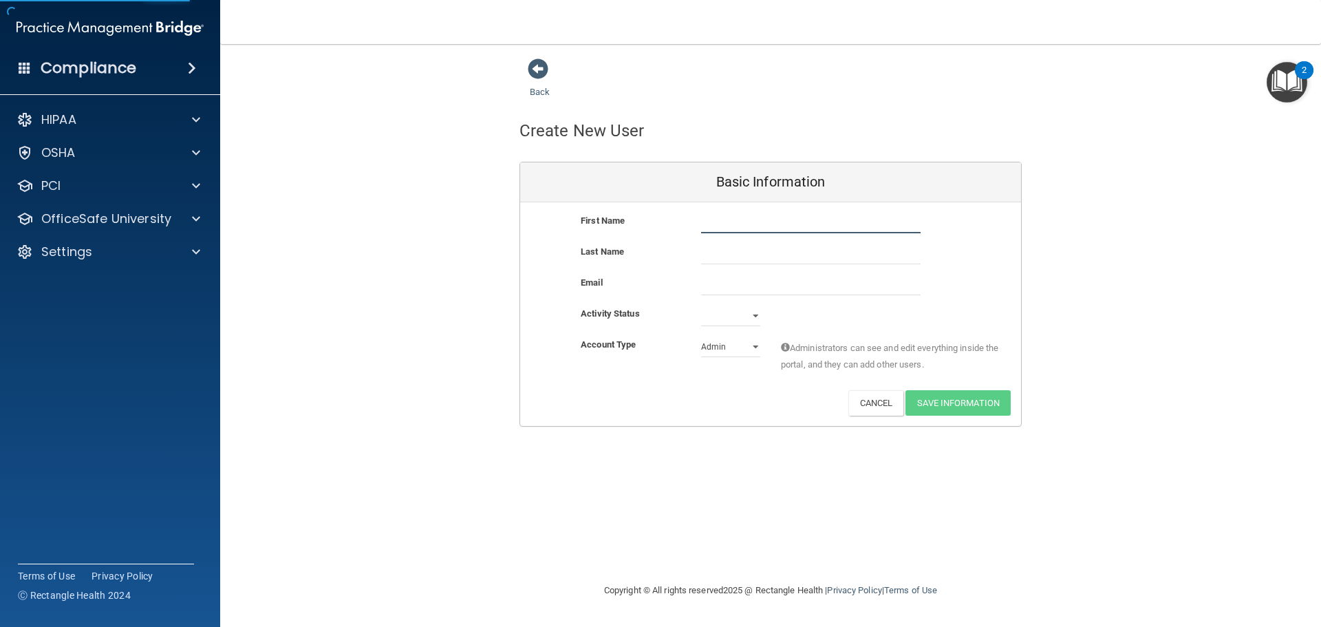
click at [752, 226] on input "text" at bounding box center [811, 223] width 220 height 21
click at [731, 248] on input "text" at bounding box center [811, 254] width 220 height 21
click at [724, 277] on input "email" at bounding box center [811, 285] width 220 height 21
click at [718, 315] on select "Active Inactive" at bounding box center [730, 316] width 59 height 21
select select "active"
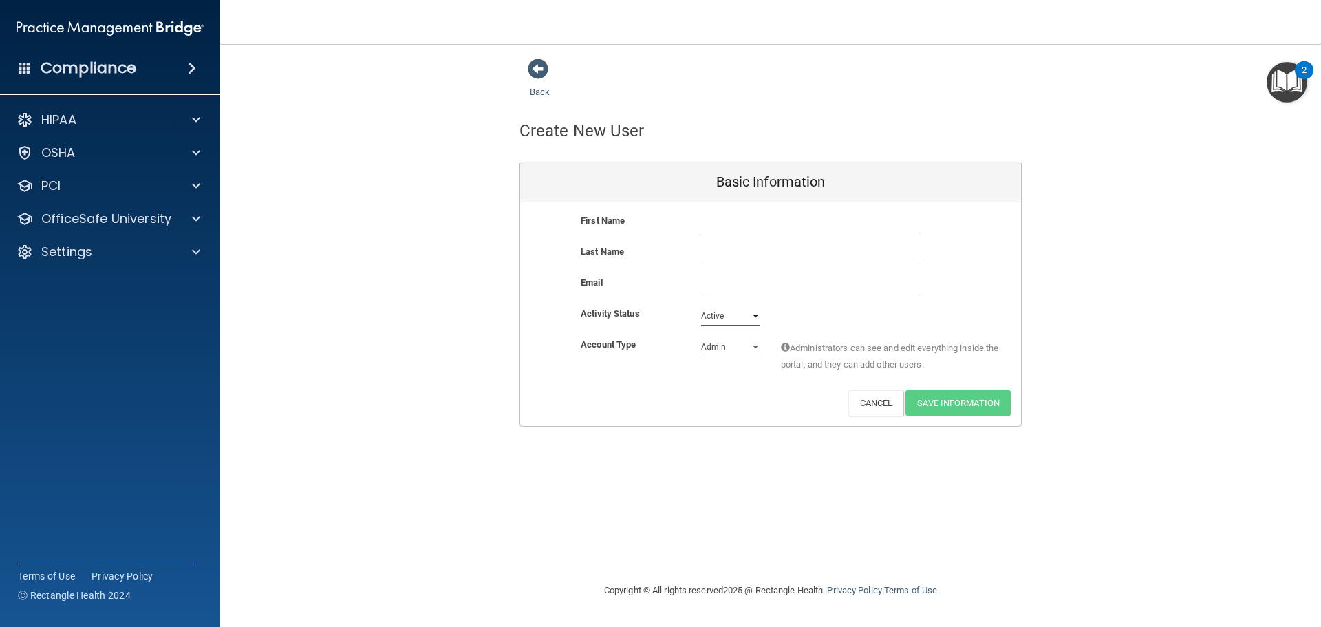
click at [701, 306] on select "Active Inactive" at bounding box center [730, 316] width 59 height 21
click at [730, 354] on select "Admin Member" at bounding box center [730, 347] width 59 height 21
click at [885, 407] on button "Cancel" at bounding box center [877, 402] width 56 height 25
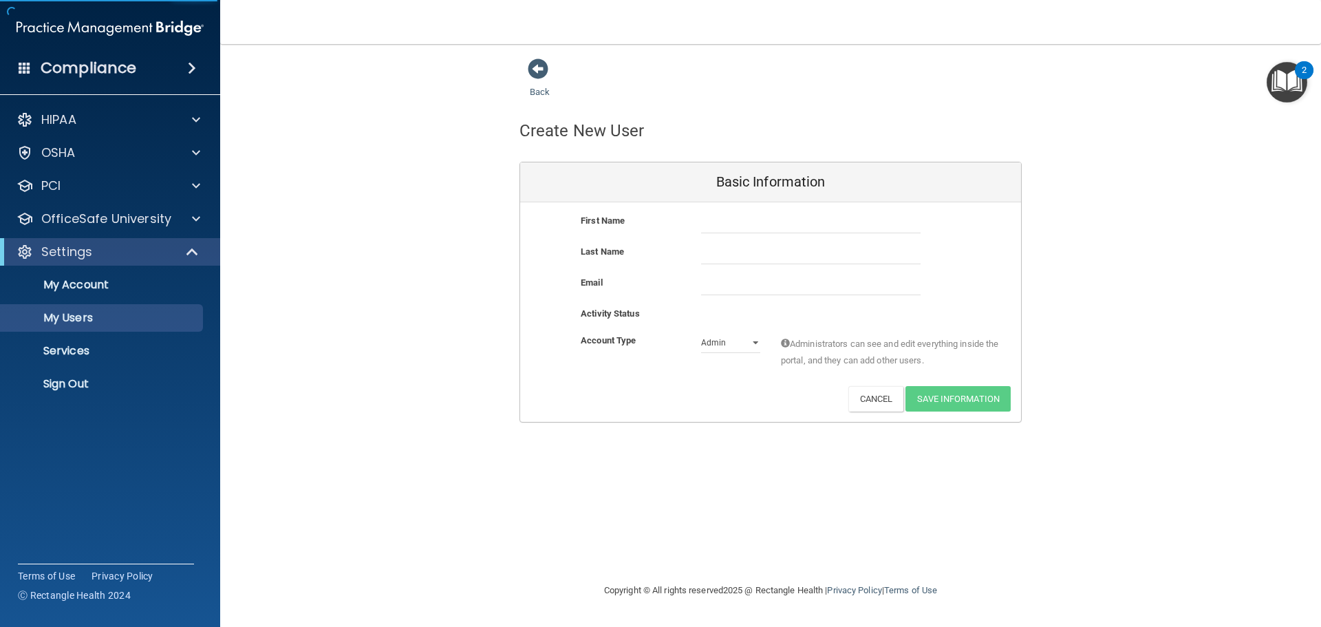
select select "20"
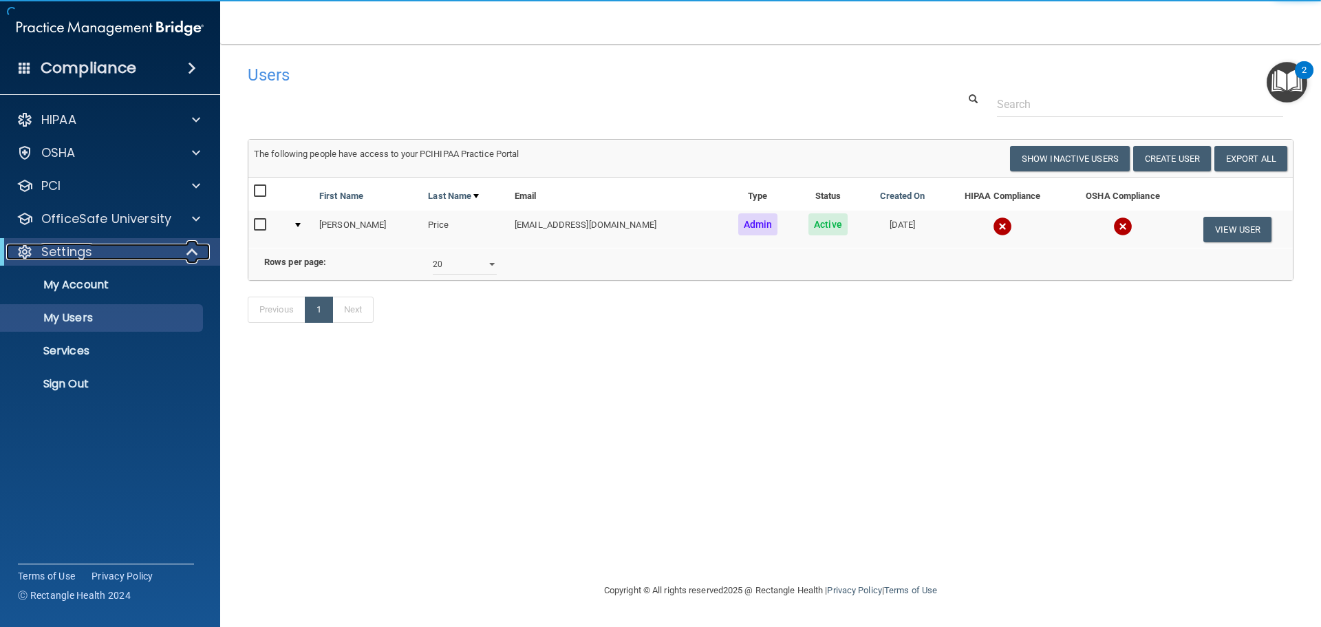
click at [165, 249] on div "Settings" at bounding box center [91, 252] width 170 height 17
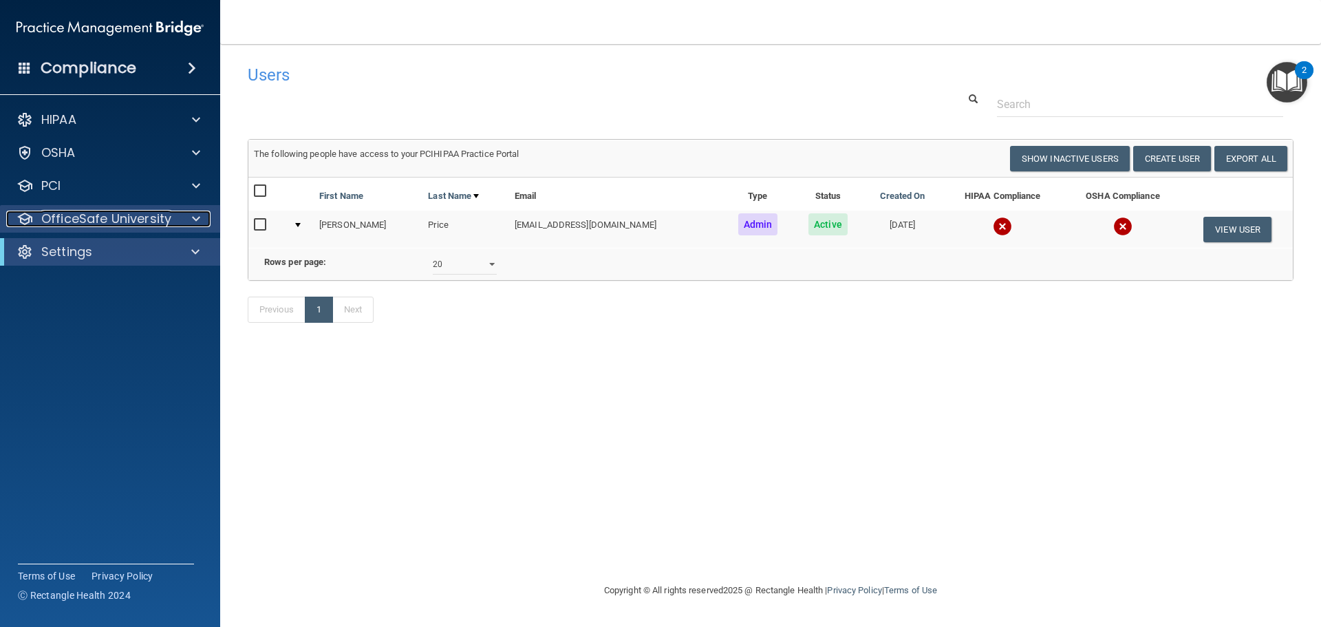
click at [201, 223] on div at bounding box center [194, 219] width 34 height 17
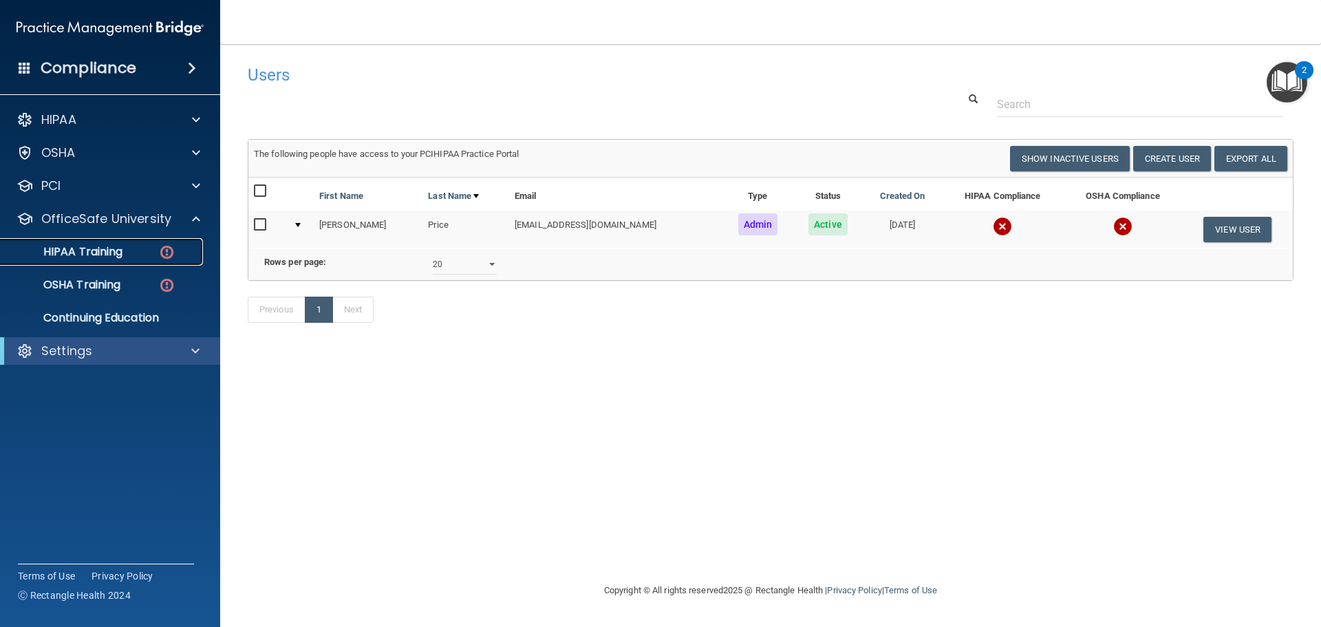
click at [121, 243] on link "HIPAA Training" at bounding box center [94, 252] width 217 height 28
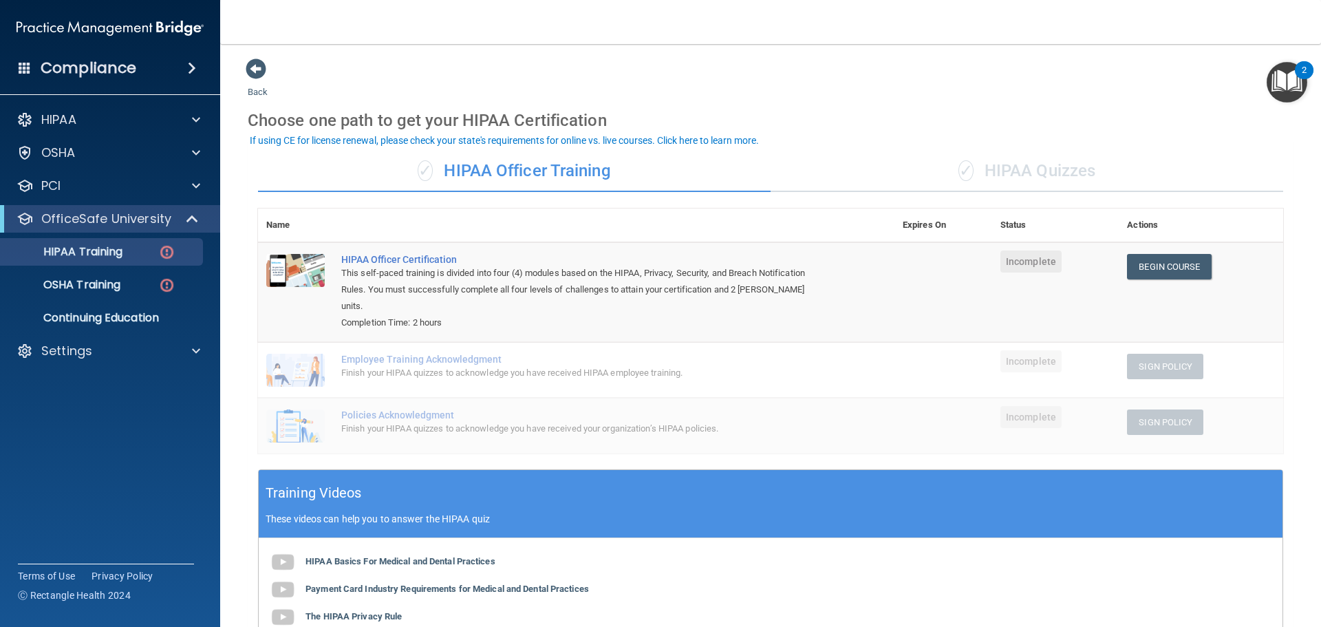
click at [979, 173] on div "✓ HIPAA Quizzes" at bounding box center [1027, 171] width 513 height 41
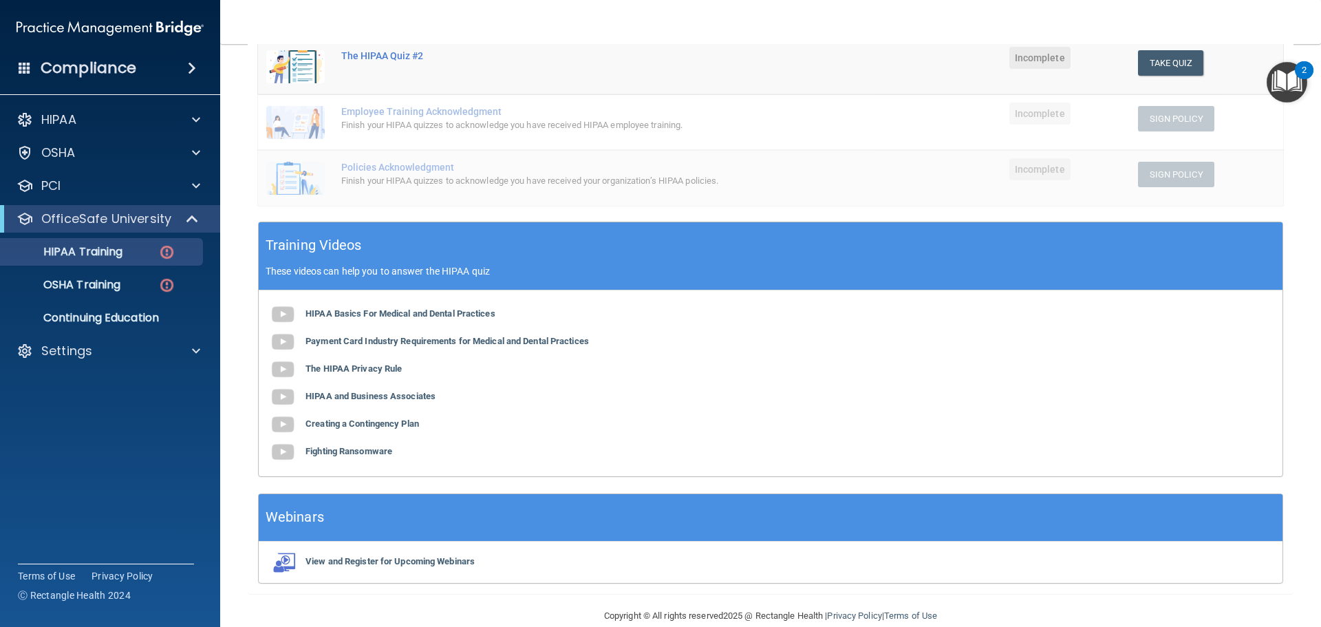
scroll to position [337, 0]
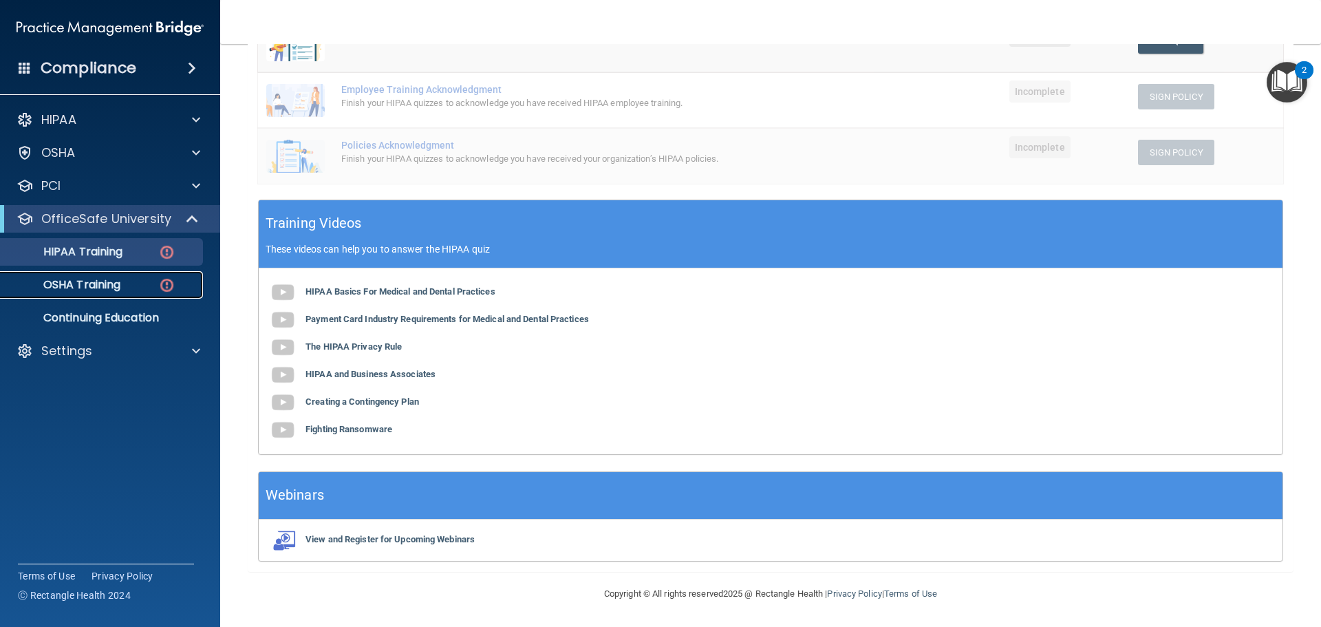
click at [106, 285] on p "OSHA Training" at bounding box center [64, 285] width 111 height 14
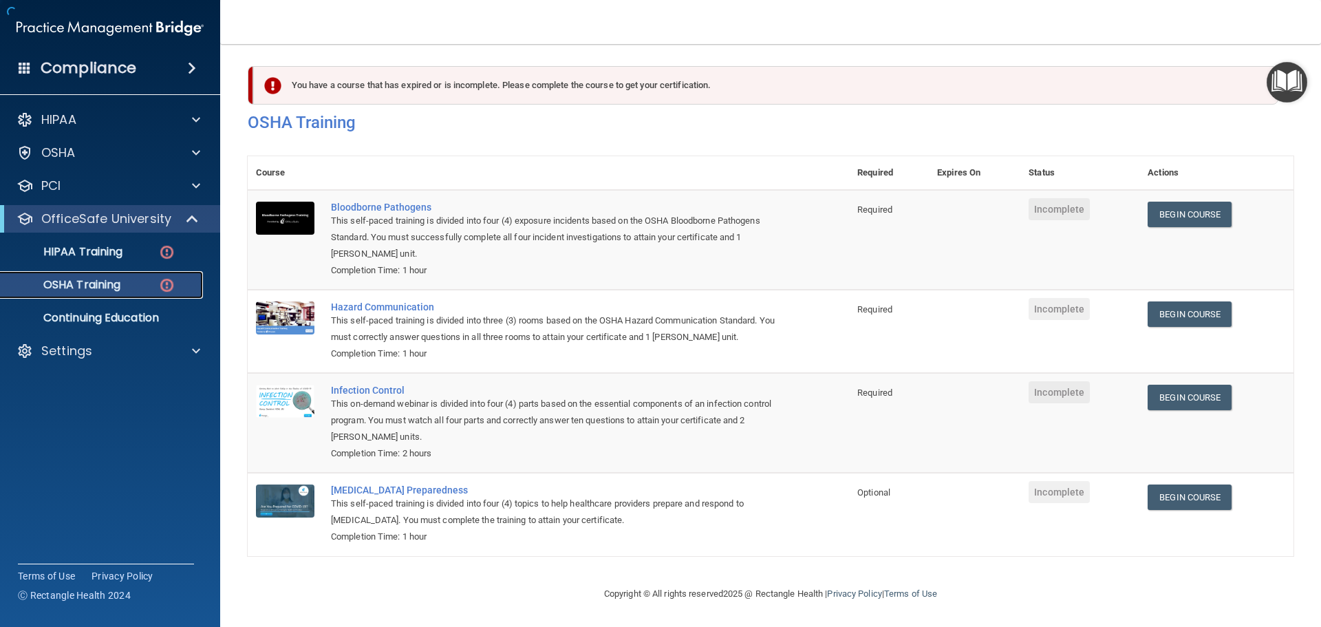
scroll to position [23, 0]
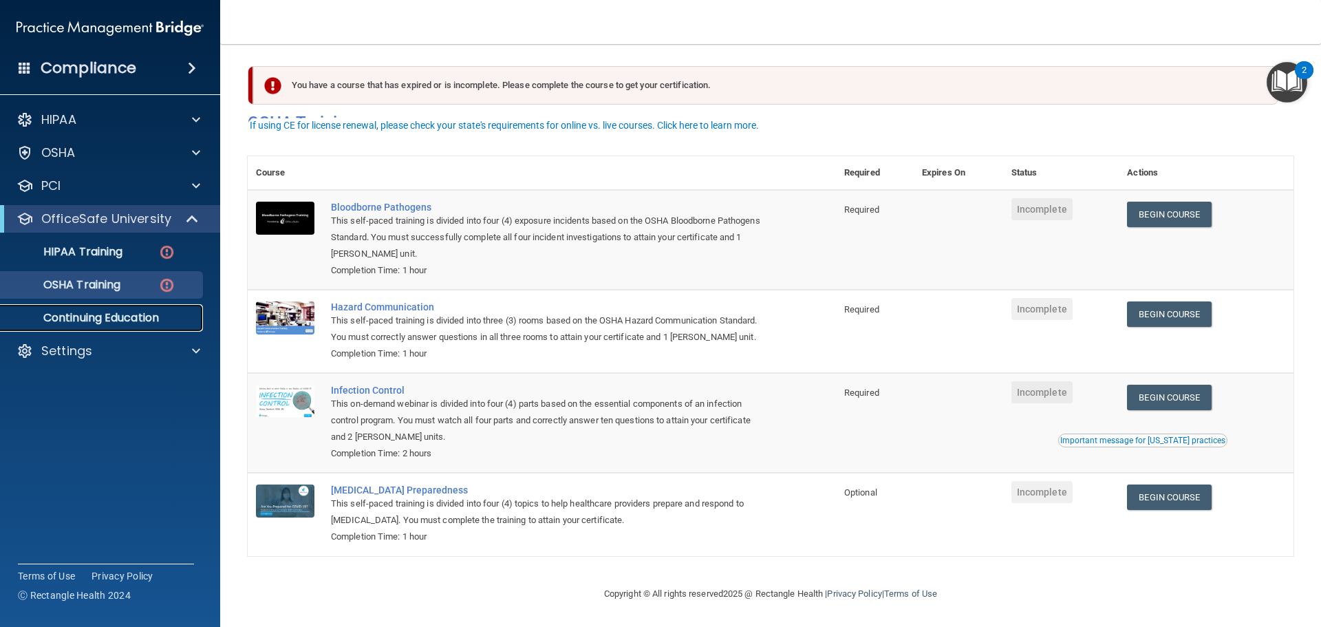
click at [123, 315] on p "Continuing Education" at bounding box center [103, 318] width 188 height 14
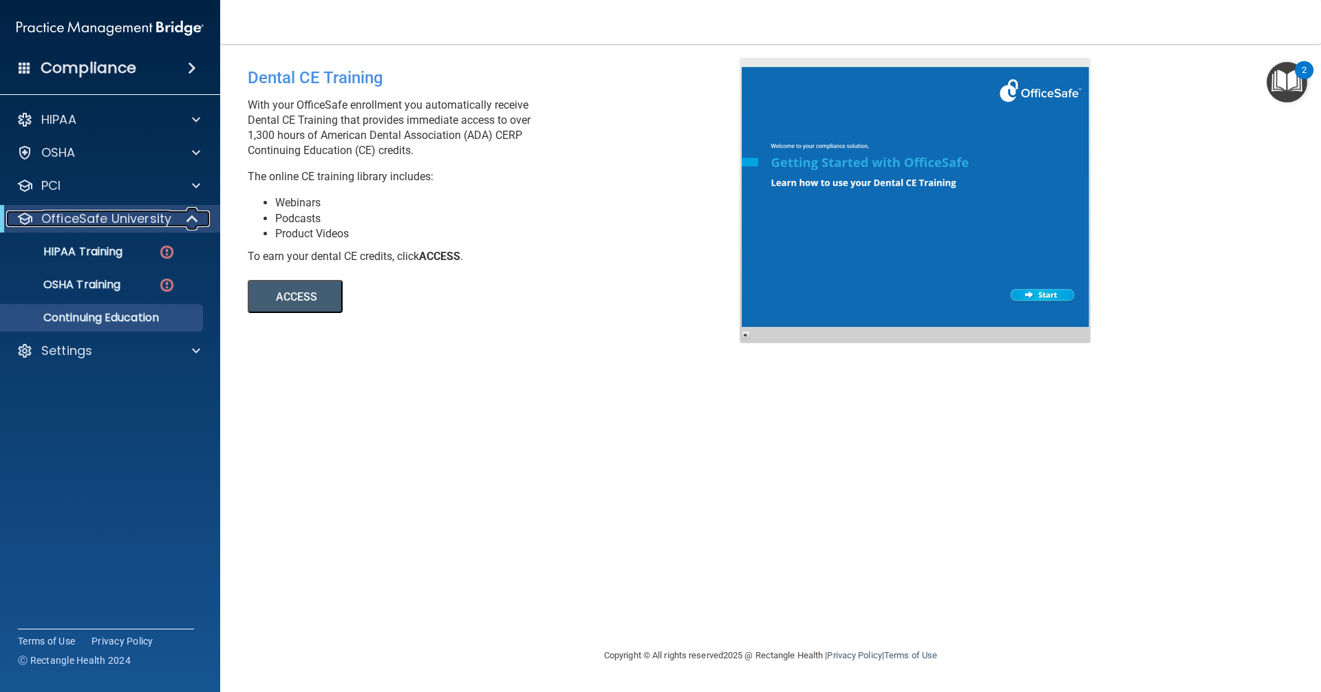
click at [77, 219] on p "OfficeSafe University" at bounding box center [106, 219] width 130 height 17
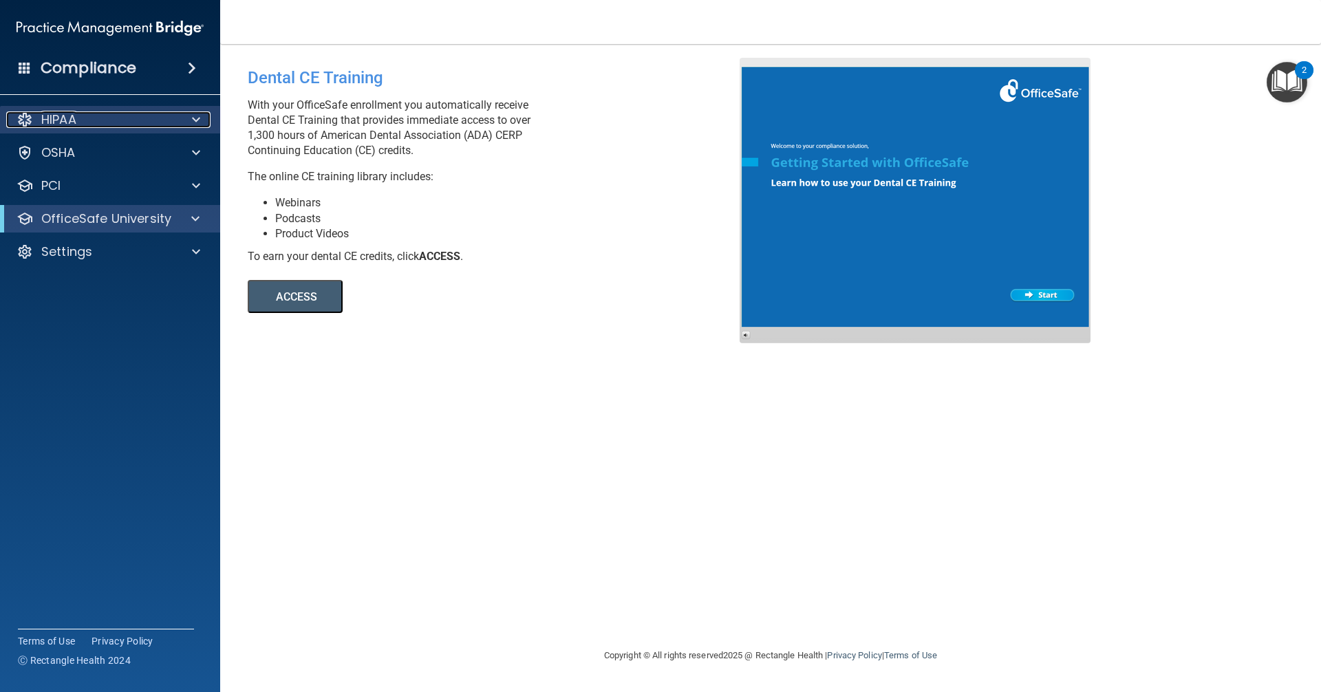
click at [88, 120] on div "HIPAA" at bounding box center [91, 119] width 171 height 17
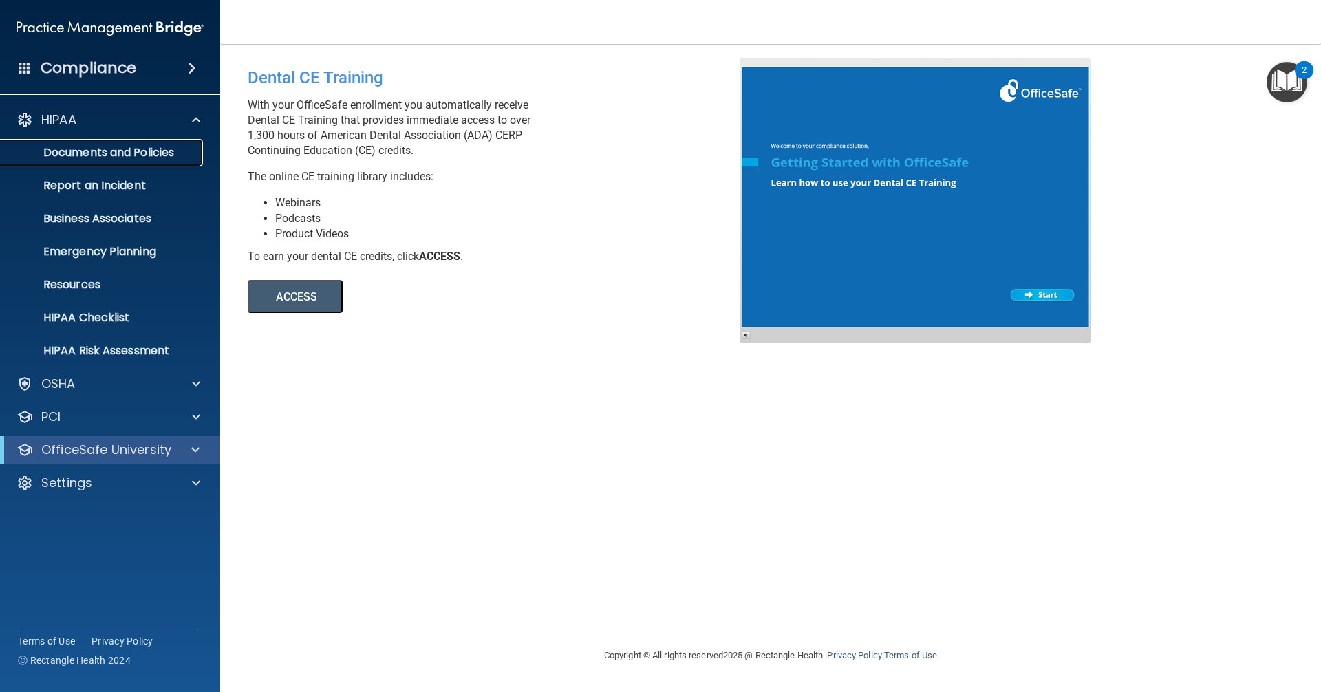
click at [70, 151] on p "Documents and Policies" at bounding box center [103, 153] width 188 height 14
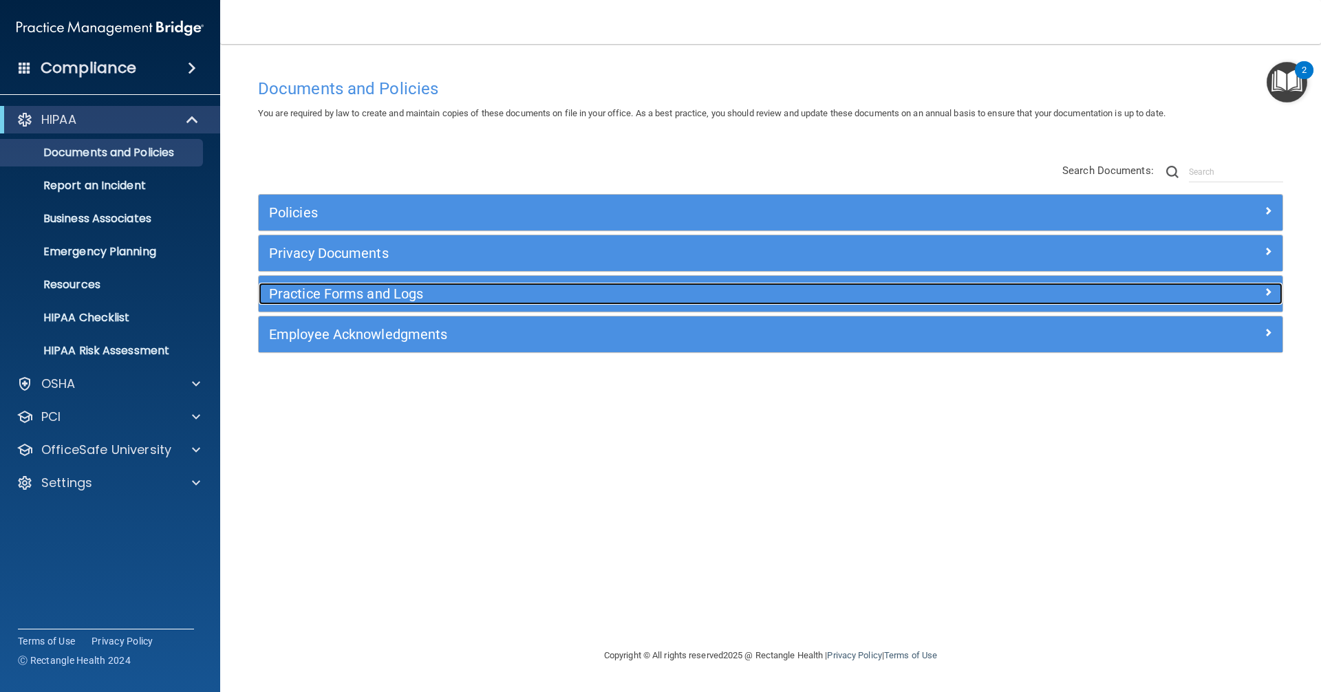
click at [300, 299] on h5 "Practice Forms and Logs" at bounding box center [642, 293] width 747 height 15
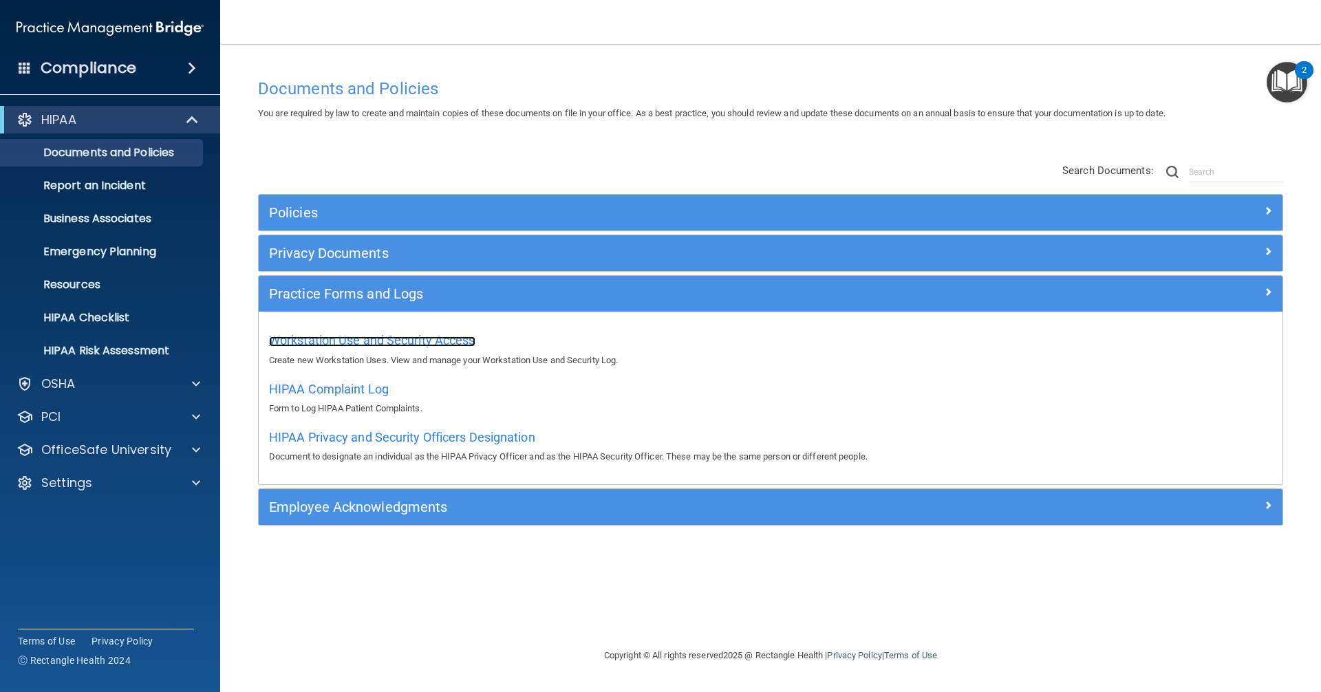
click at [365, 344] on span "Workstation Use and Security Access" at bounding box center [372, 340] width 206 height 14
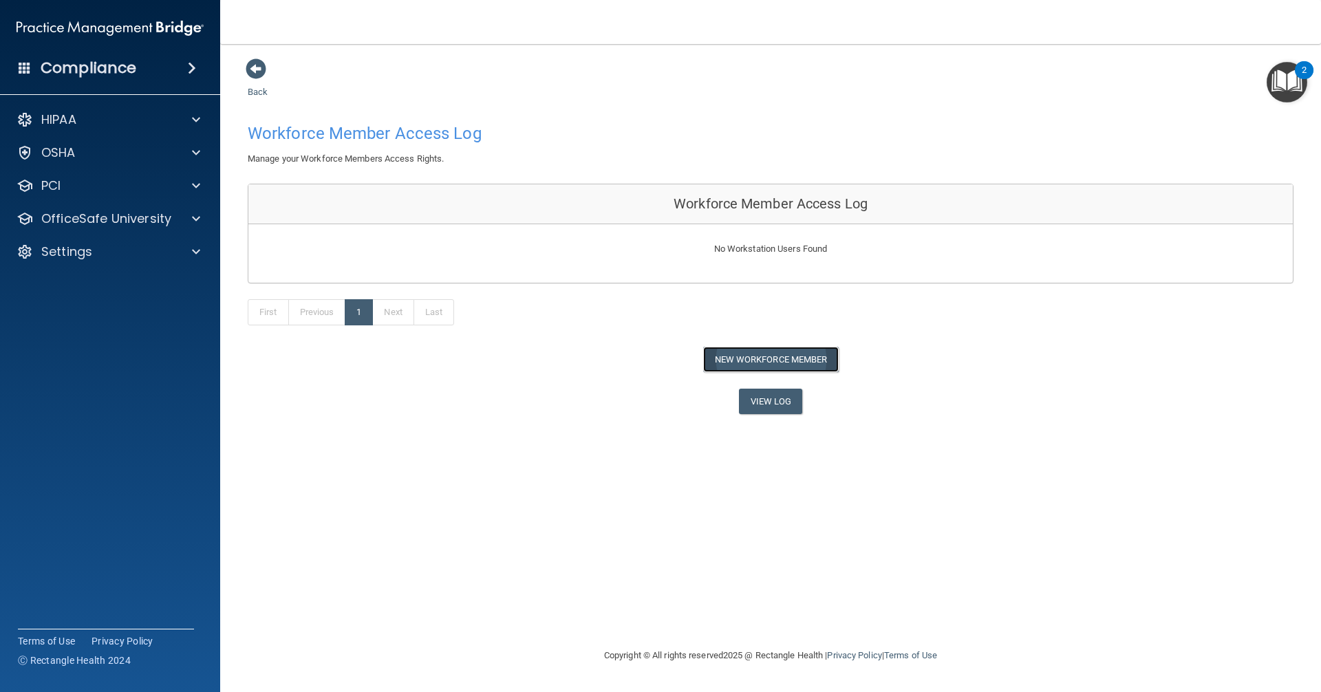
click at [829, 354] on button "New Workforce Member" at bounding box center [771, 359] width 136 height 25
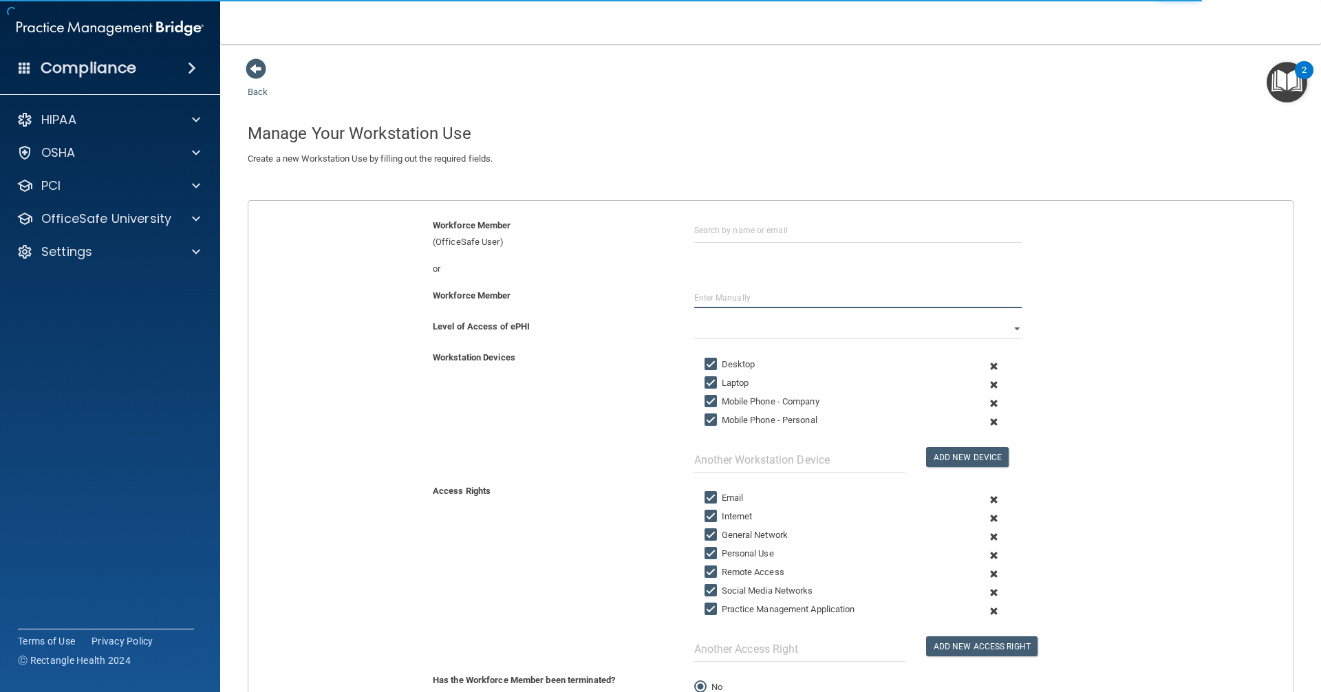
click at [727, 295] on input "text" at bounding box center [858, 298] width 328 height 21
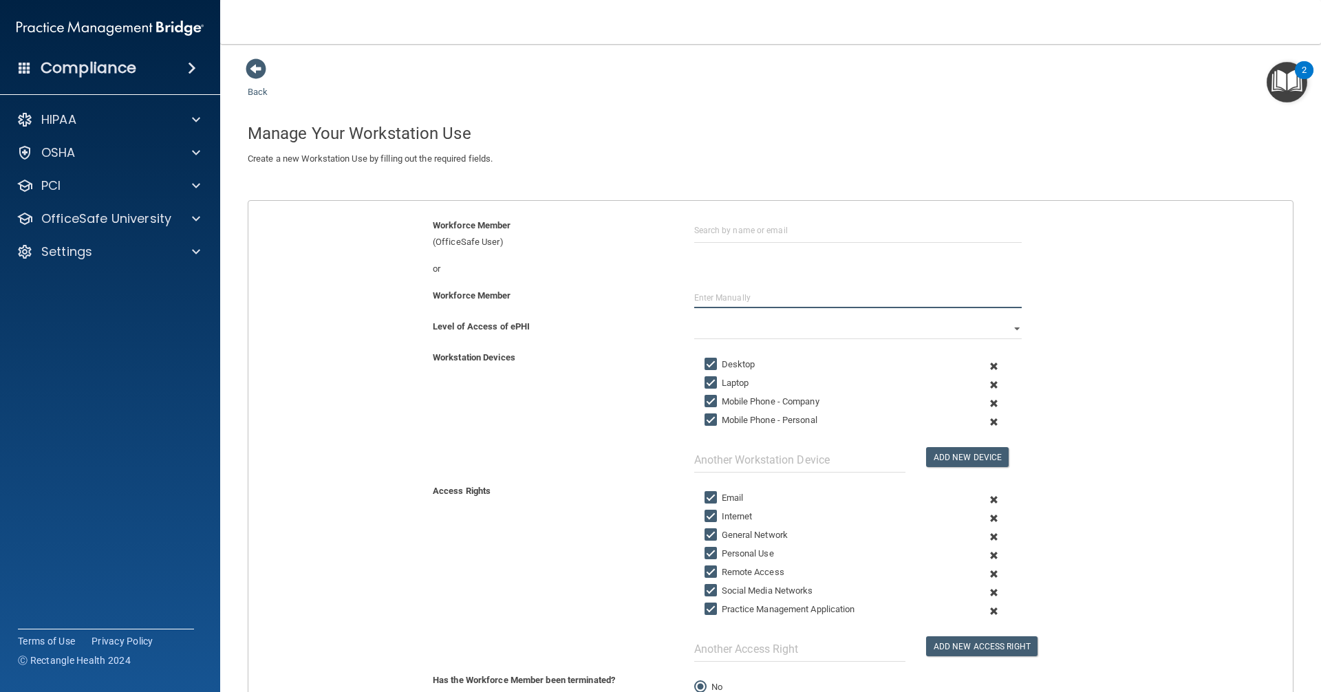
click at [723, 295] on input "text" at bounding box center [858, 298] width 328 height 21
paste input "Courtney taylor"
type input "[PERSON_NAME]"
click at [730, 332] on select "Full Limited None" at bounding box center [858, 329] width 328 height 21
select select "0"
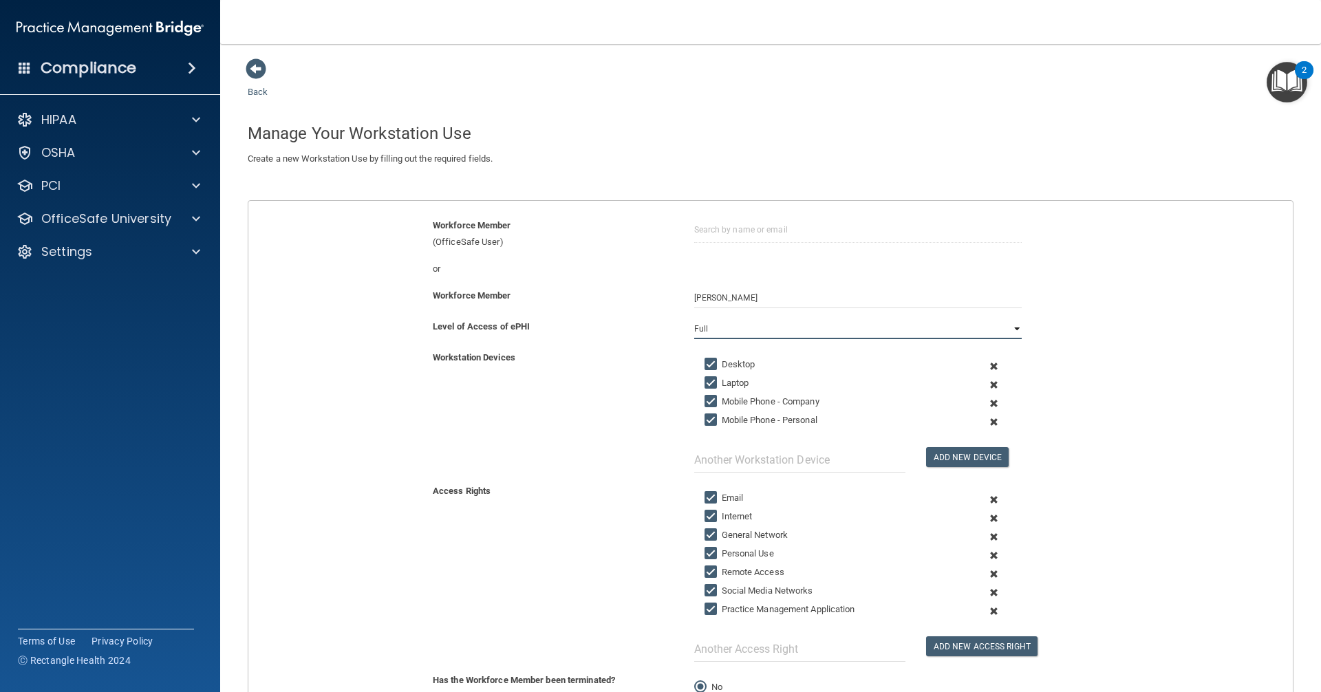
click at [694, 319] on select "Full Limited None" at bounding box center [858, 329] width 328 height 21
click at [705, 401] on input "Mobile Phone - Company" at bounding box center [713, 401] width 16 height 11
checkbox input "false"
click at [760, 463] on input "text" at bounding box center [799, 459] width 211 height 25
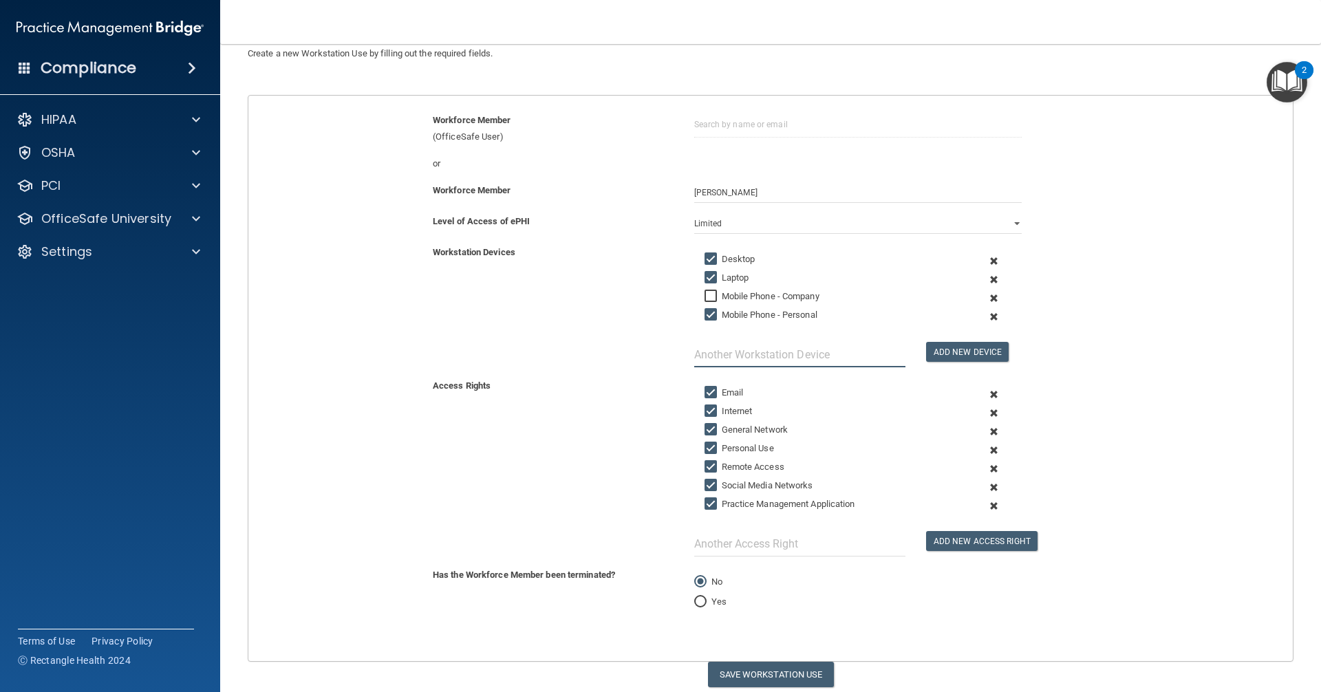
scroll to position [138, 0]
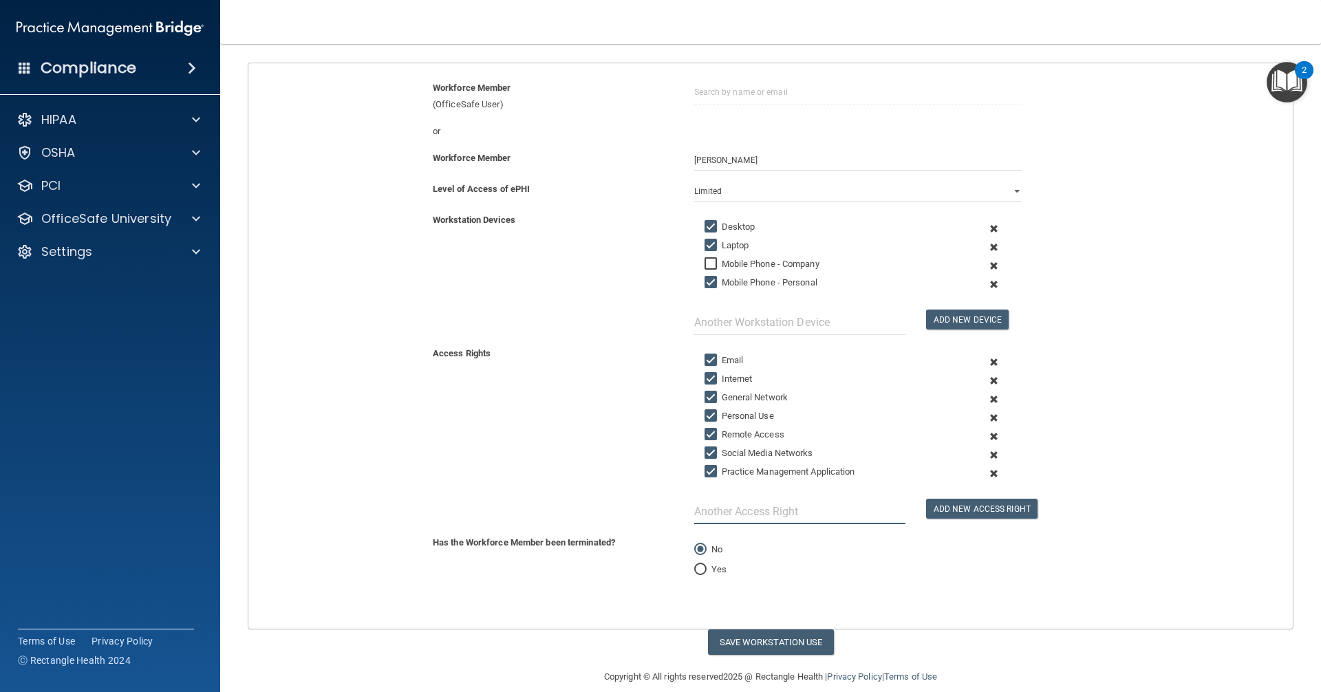
click at [727, 504] on input "text" at bounding box center [799, 511] width 211 height 25
click at [776, 626] on button "Save Workstation Use" at bounding box center [771, 642] width 126 height 25
select select "? string:Full ?"
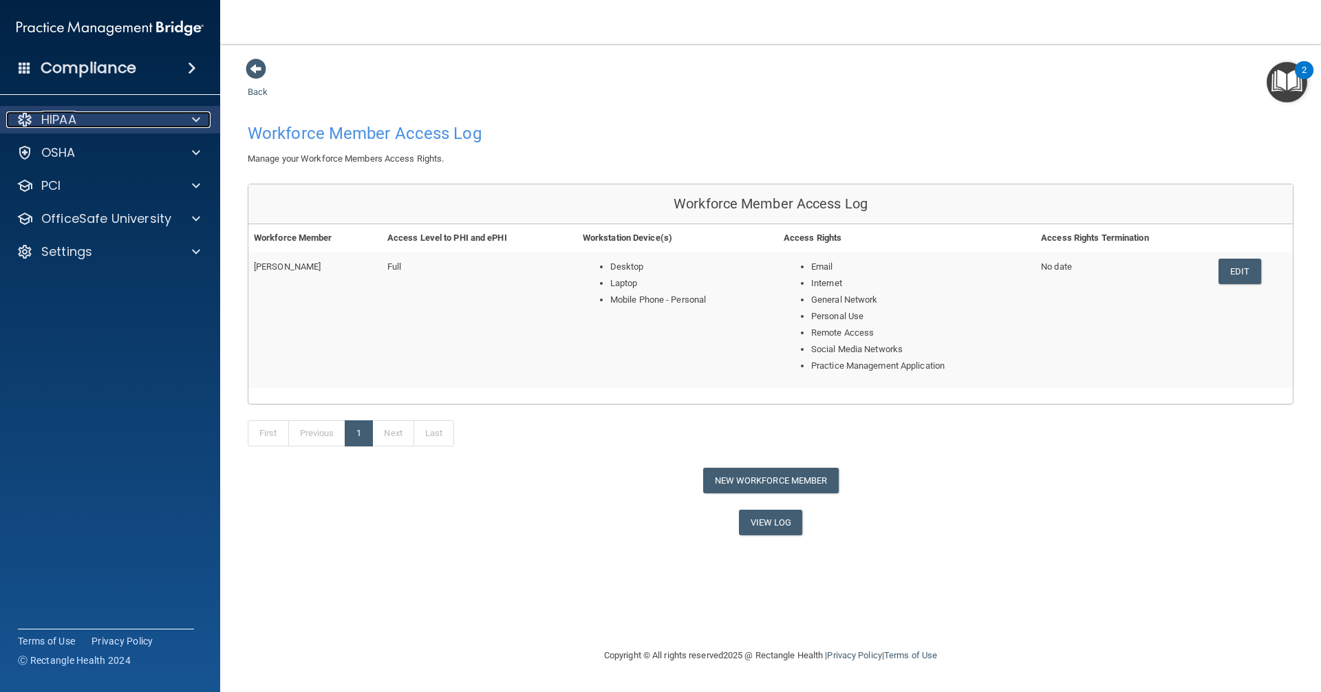
click at [103, 111] on div "HIPAA" at bounding box center [91, 119] width 171 height 17
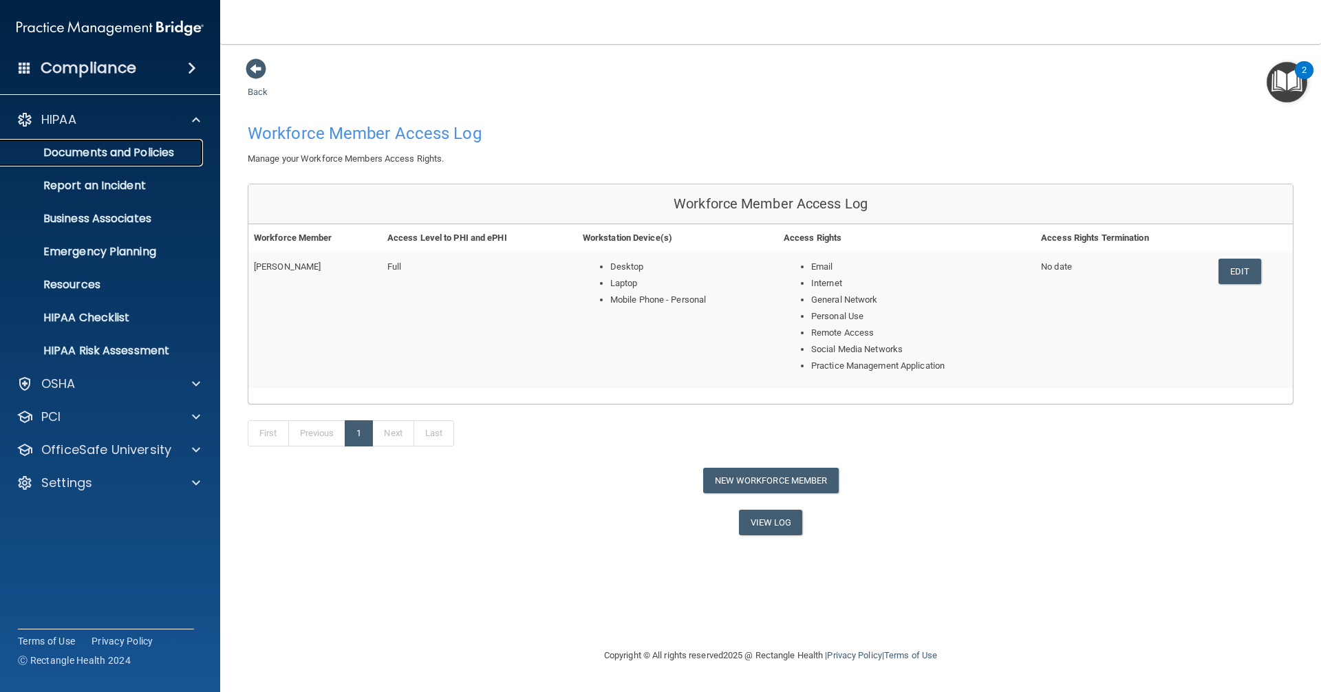
click at [126, 147] on p "Documents and Policies" at bounding box center [103, 153] width 188 height 14
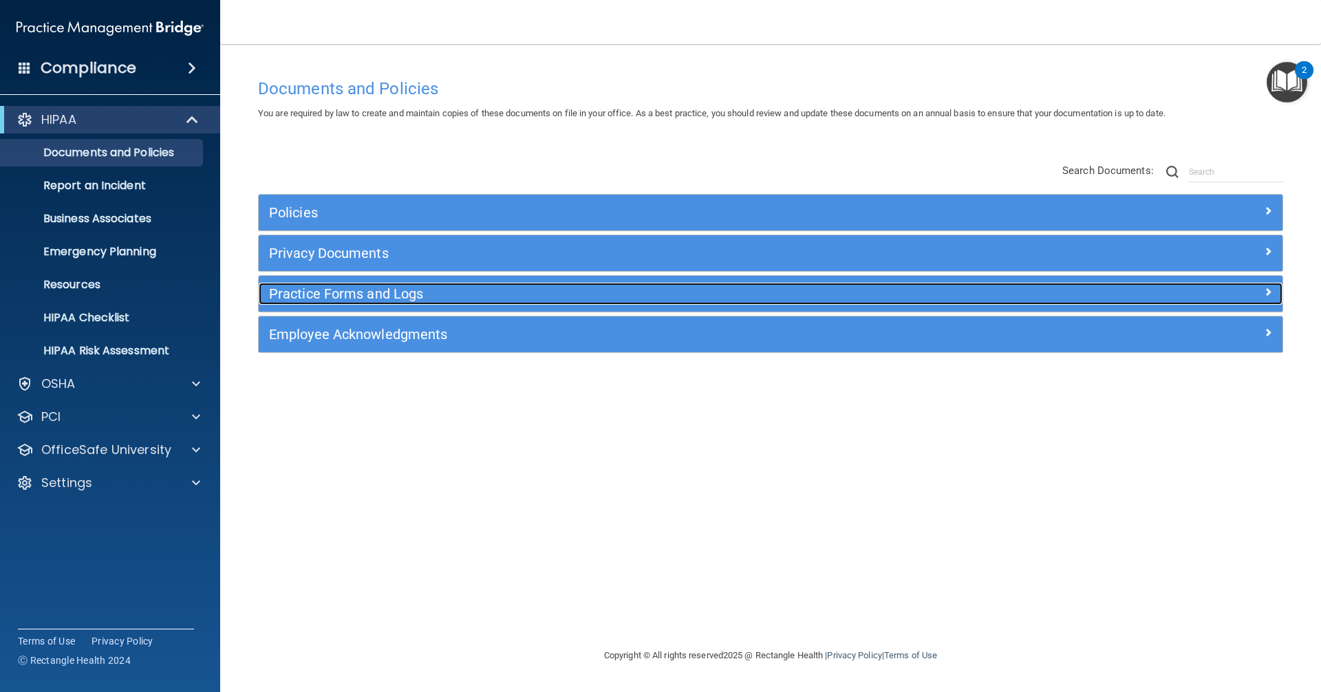
click at [416, 292] on h5 "Practice Forms and Logs" at bounding box center [642, 293] width 747 height 15
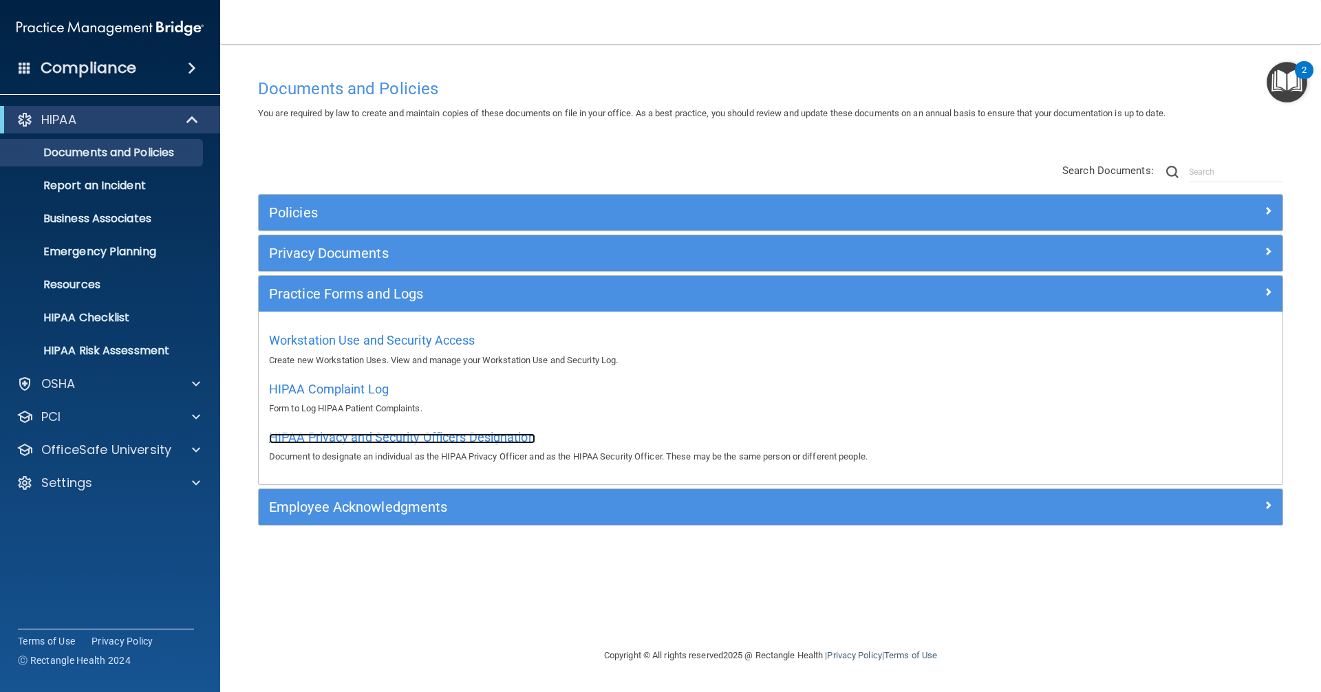
click at [423, 443] on span "HIPAA Privacy and Security Officers Designation" at bounding box center [402, 437] width 266 height 14
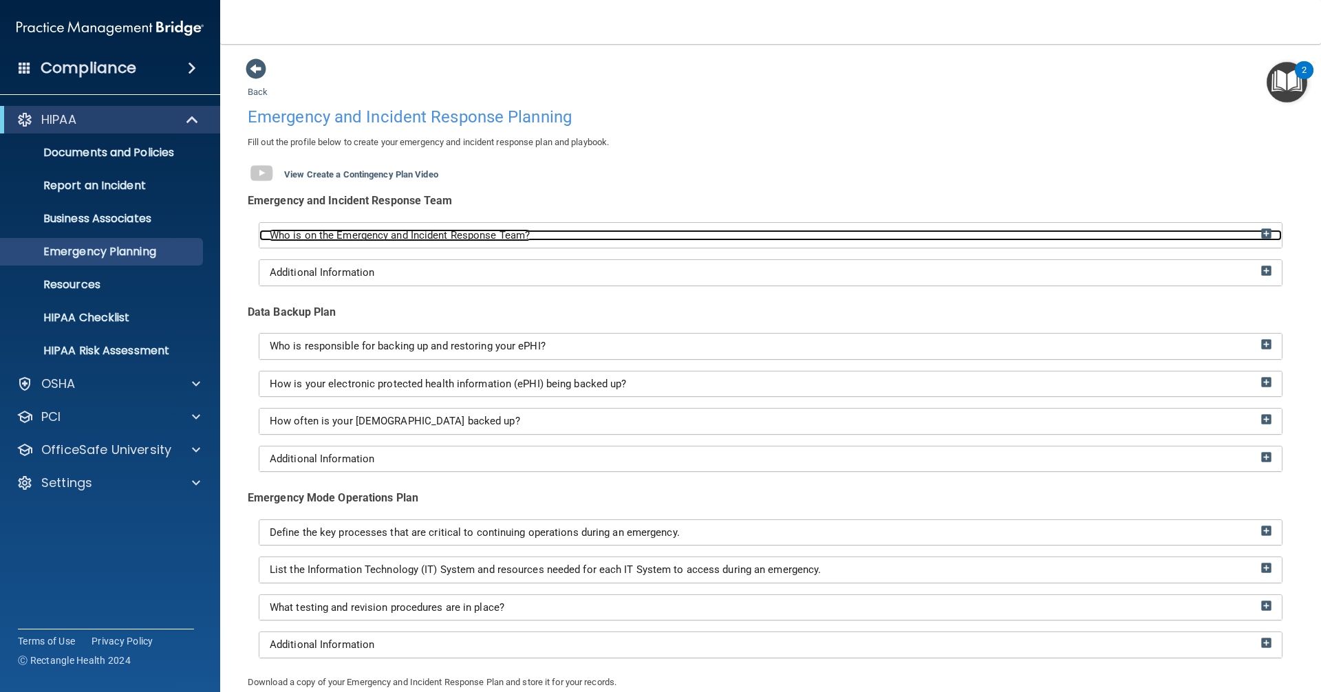
click at [1262, 231] on img at bounding box center [1267, 233] width 10 height 10
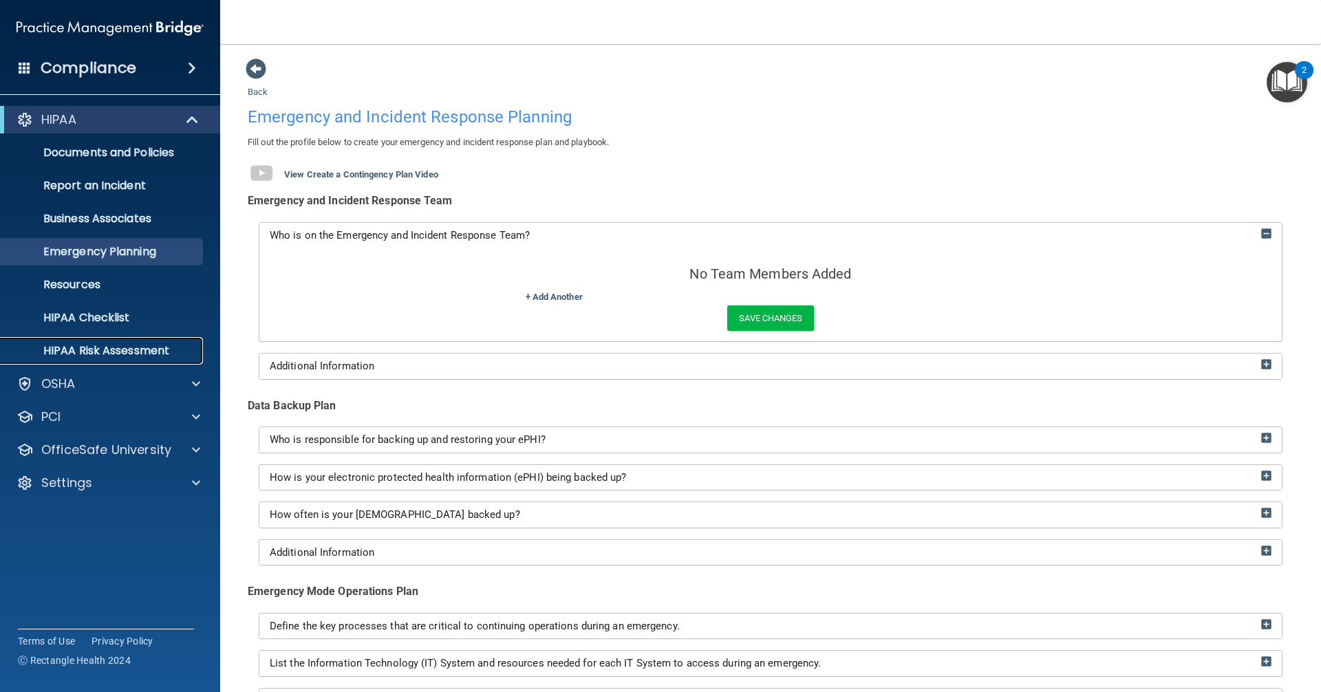
click at [115, 348] on p "HIPAA Risk Assessment" at bounding box center [103, 351] width 188 height 14
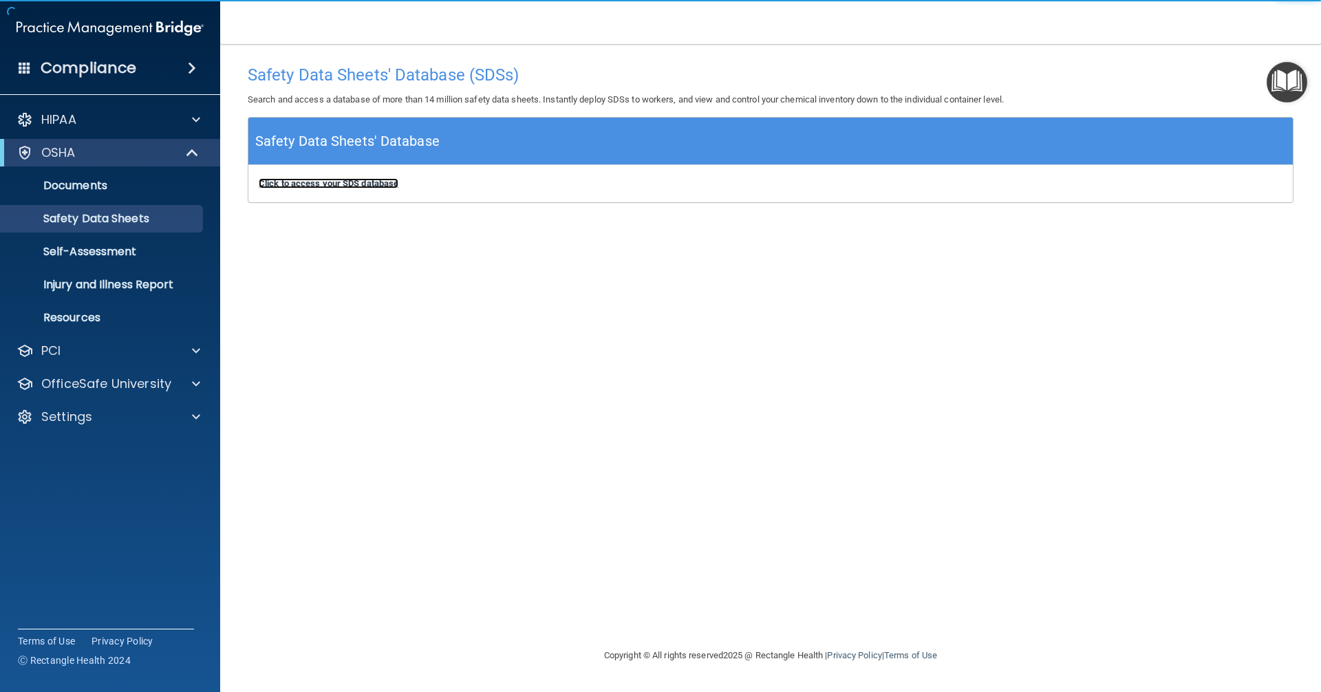
click at [359, 184] on b "Click to access your SDS database" at bounding box center [329, 183] width 140 height 10
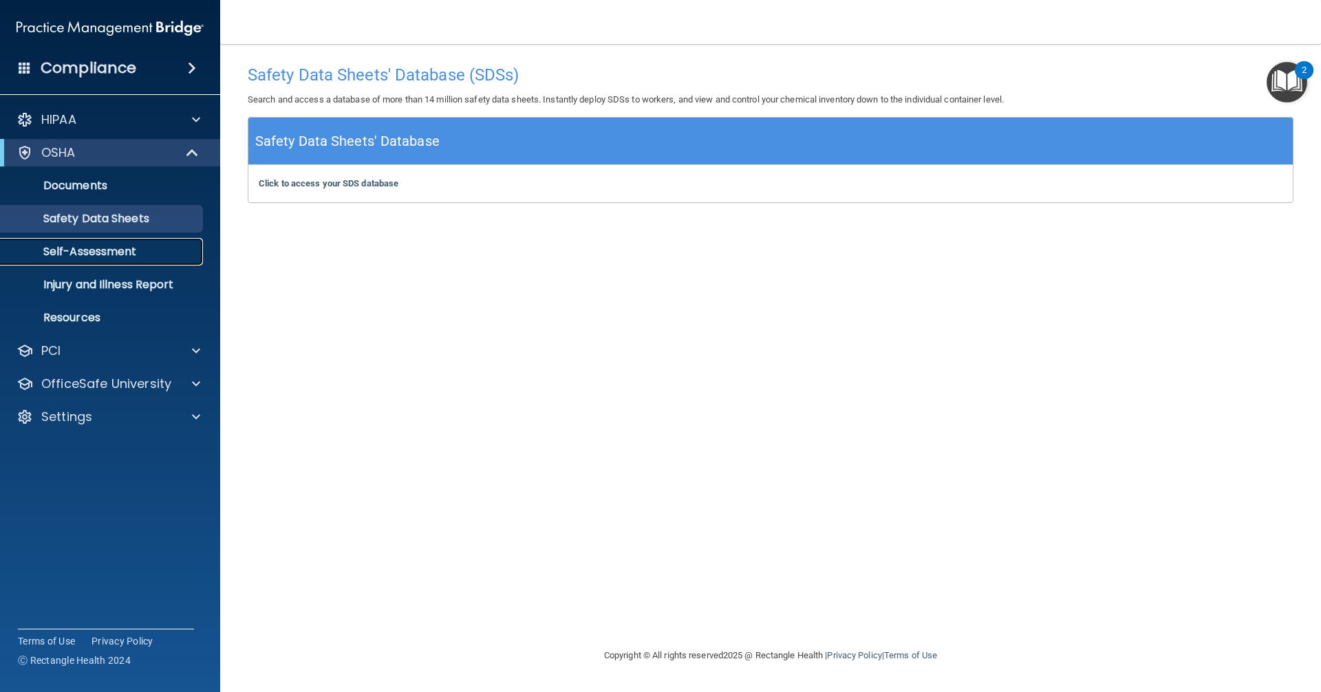
click at [101, 250] on p "Self-Assessment" at bounding box center [103, 252] width 188 height 14
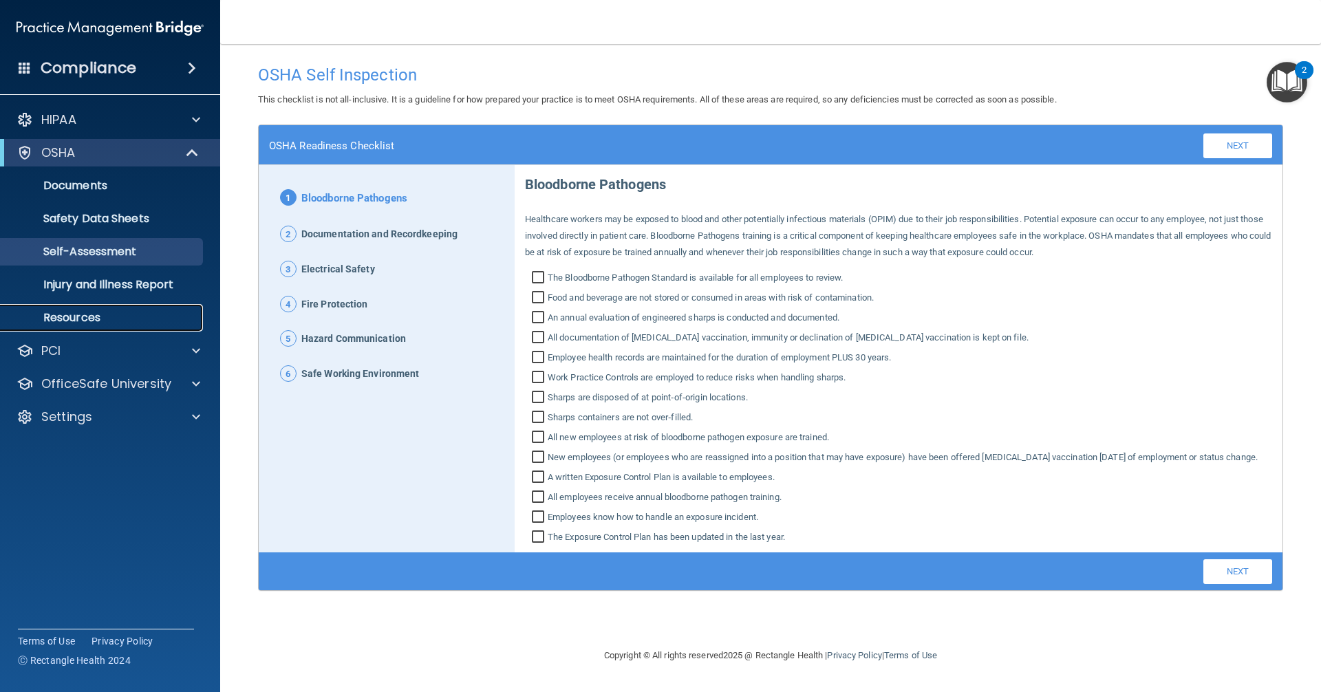
click at [64, 326] on link "Resources" at bounding box center [94, 318] width 217 height 28
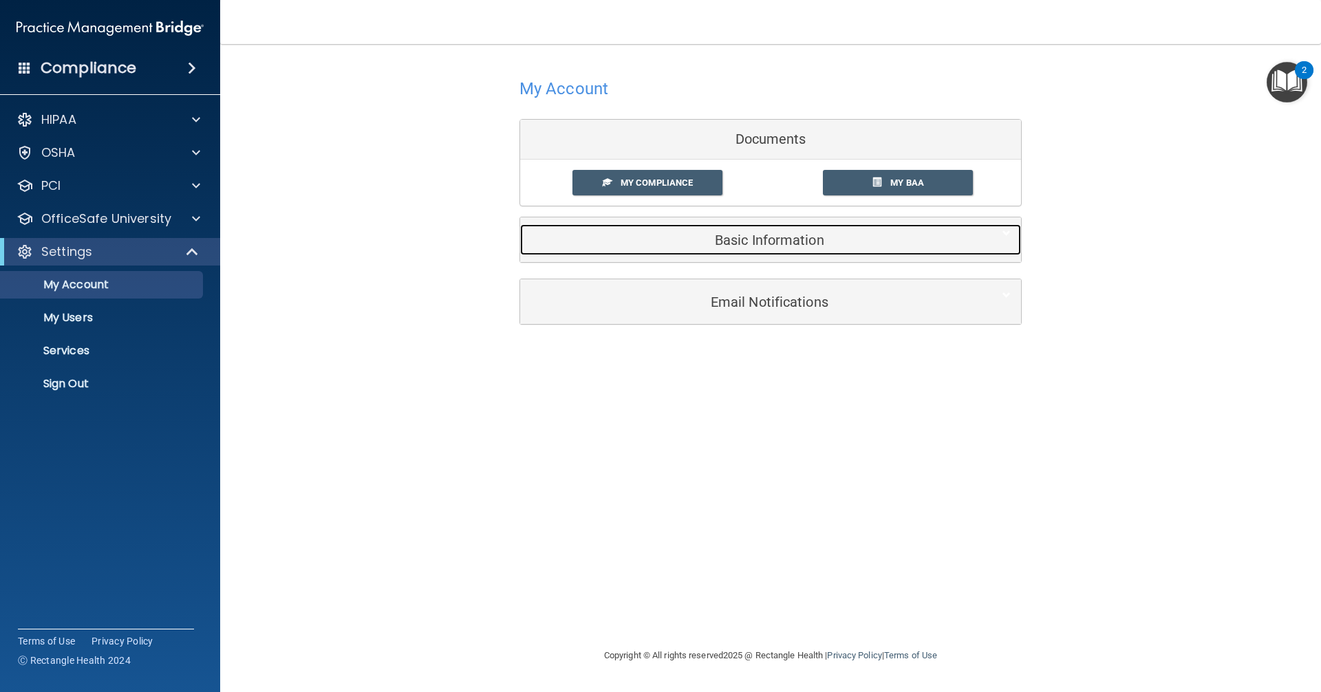
click at [793, 242] on h5 "Basic Information" at bounding box center [750, 240] width 438 height 15
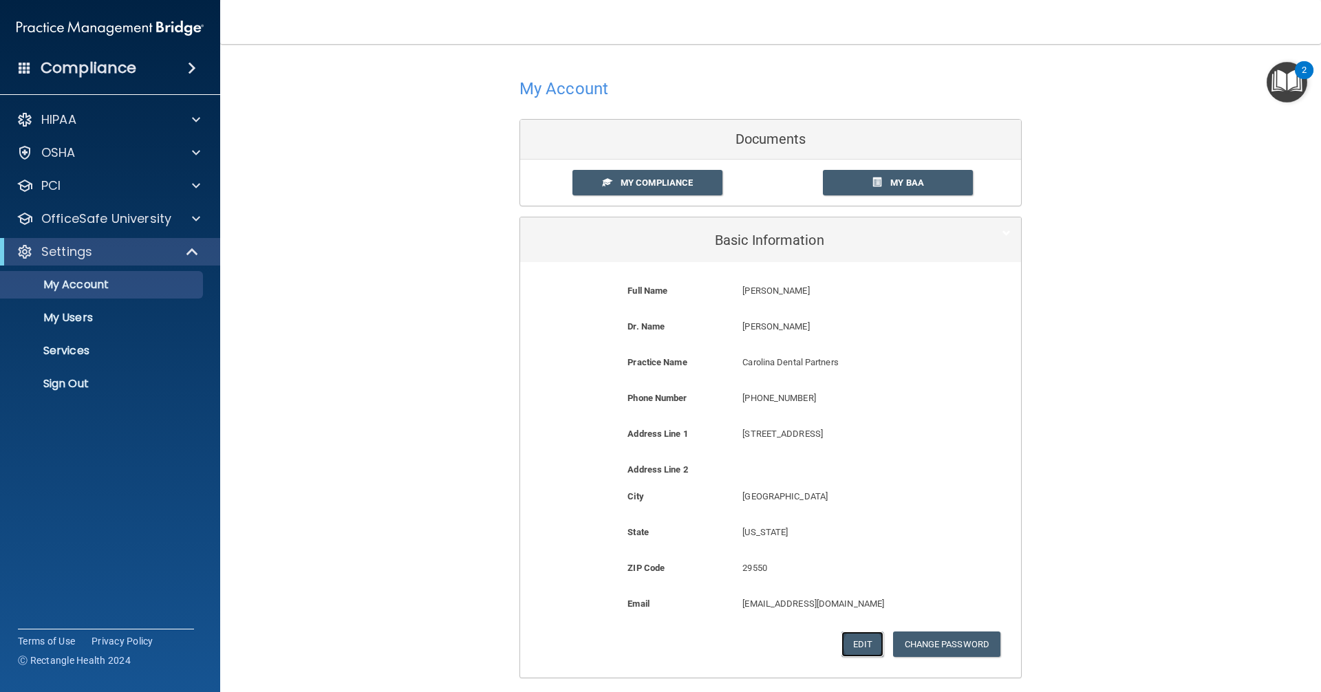
click at [851, 643] on button "Edit" at bounding box center [863, 644] width 42 height 25
select select "40"
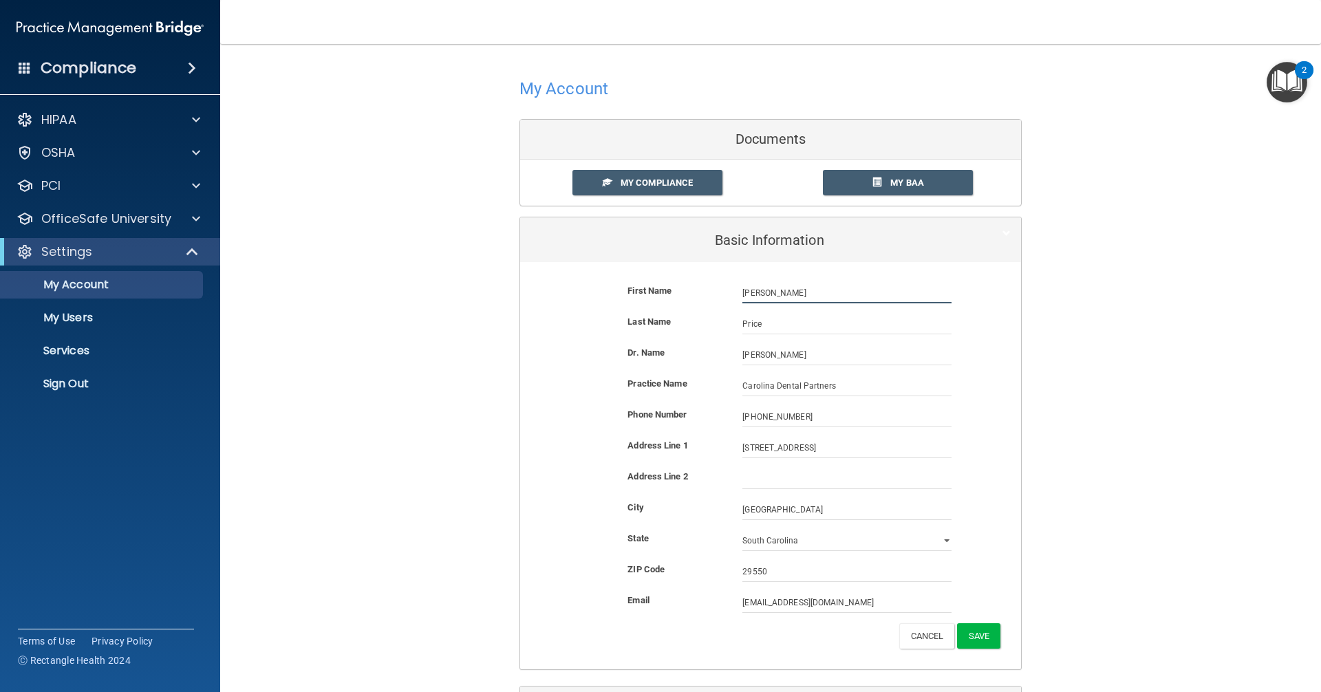
drag, startPoint x: 794, startPoint y: 294, endPoint x: 724, endPoint y: 300, distance: 70.5
click at [724, 300] on div "First Name [PERSON_NAME] [PERSON_NAME]" at bounding box center [771, 293] width 480 height 21
type input "[PERSON_NAME]"
click at [982, 646] on button "Save" at bounding box center [978, 636] width 43 height 25
